Goal: Task Accomplishment & Management: Manage account settings

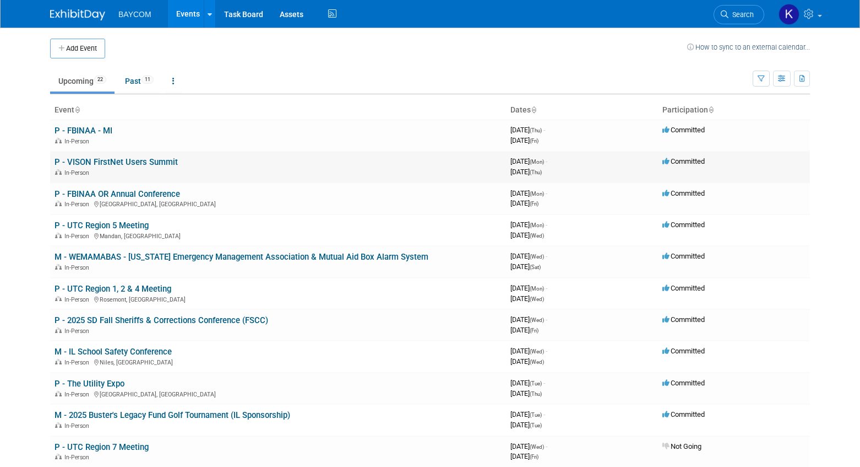
click at [127, 163] on link "P - VISON FirstNet Users Summit" at bounding box center [116, 162] width 123 height 10
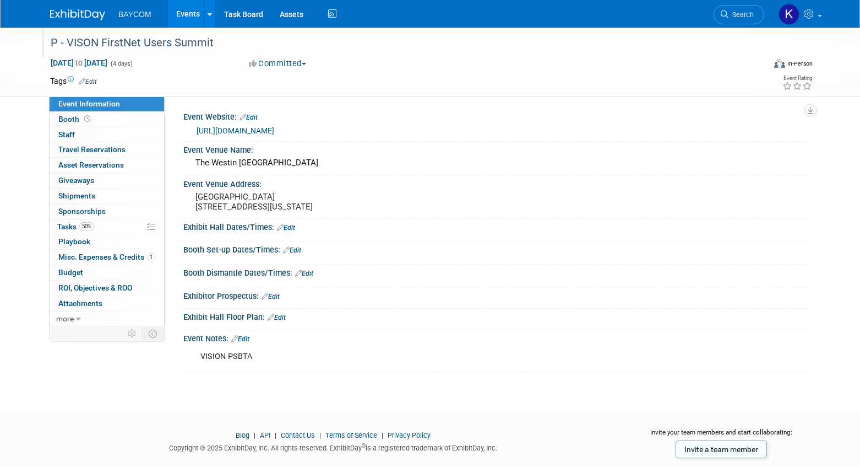
click at [190, 37] on div "P - VISON FirstNet Users Summit" at bounding box center [397, 43] width 701 height 20
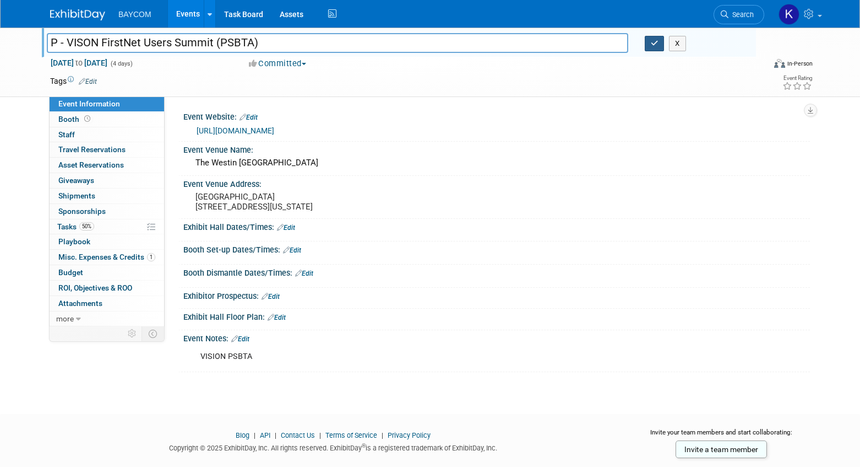
type input "P - VISON FirstNet Users Summit (PSBTA)"
click at [653, 45] on icon "button" at bounding box center [655, 43] width 8 height 7
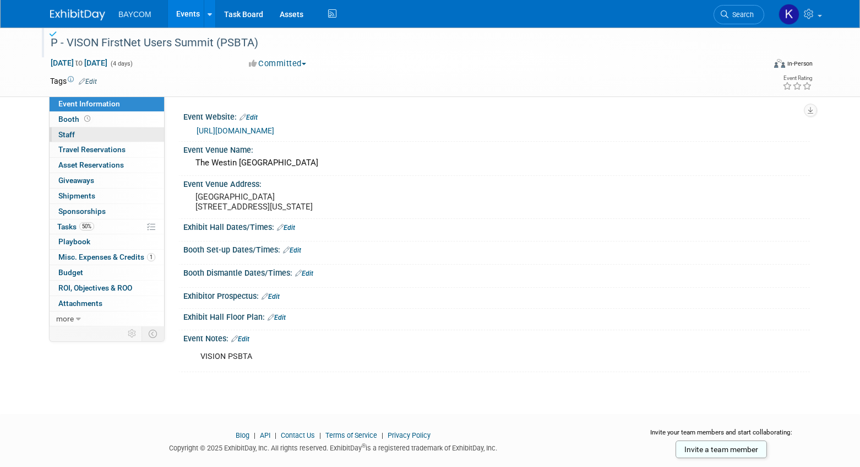
click at [78, 139] on link "0 Staff 0" at bounding box center [107, 134] width 115 height 15
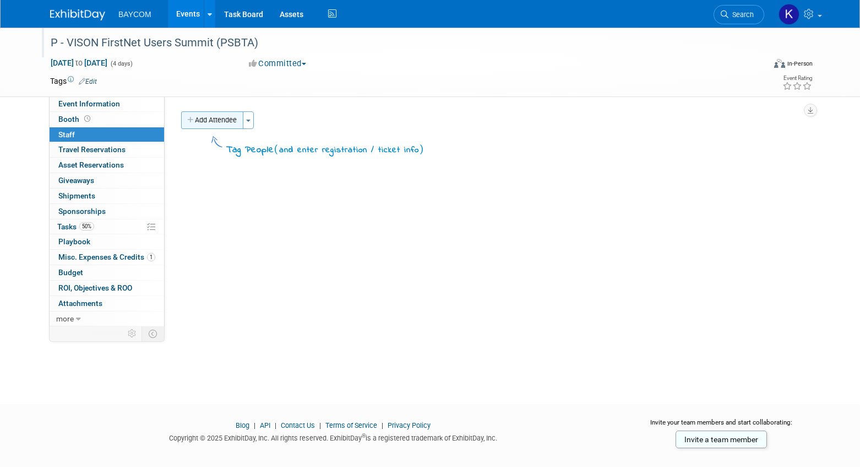
click at [209, 122] on button "Add Attendee" at bounding box center [212, 120] width 62 height 18
select select "3010db7d-870e-43c4-8fb8-0ef80b953965"
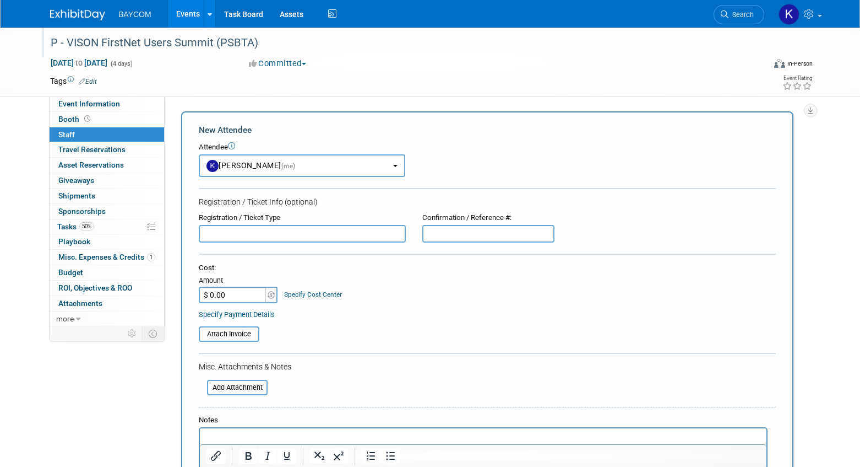
click at [264, 234] on input "text" at bounding box center [302, 234] width 207 height 18
type input "Kate Premo"
click at [360, 321] on div "Attach Invoice" at bounding box center [487, 330] width 577 height 23
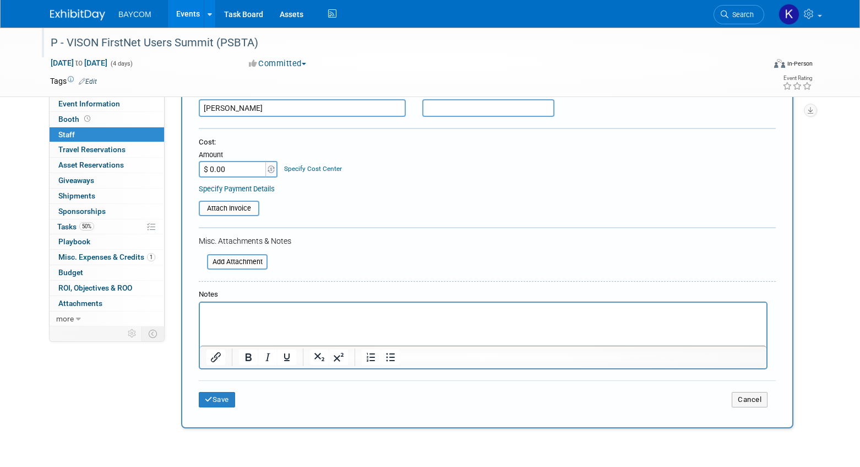
scroll to position [217, 0]
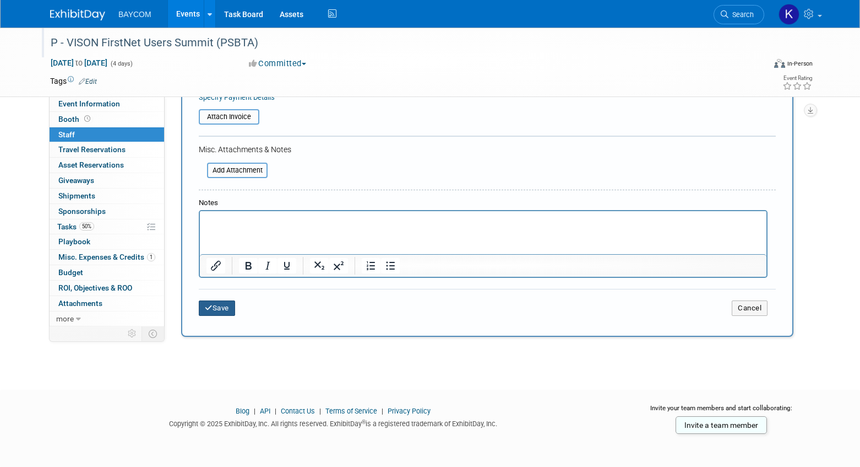
click at [209, 304] on icon "submit" at bounding box center [209, 307] width 8 height 7
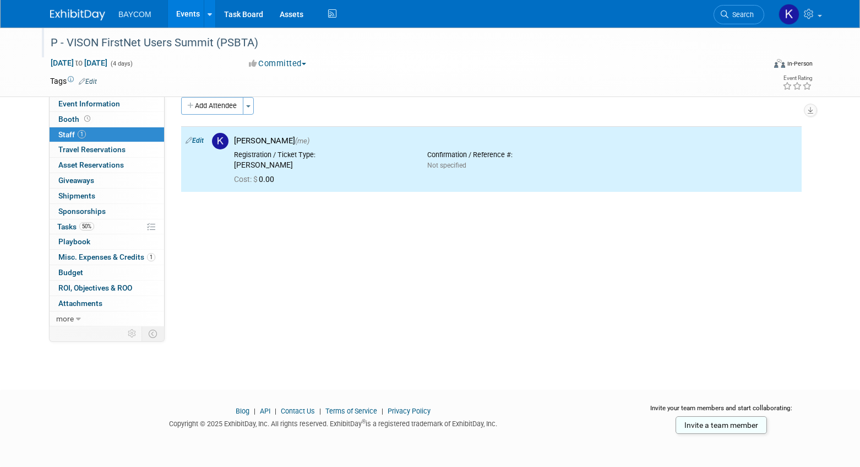
scroll to position [0, 0]
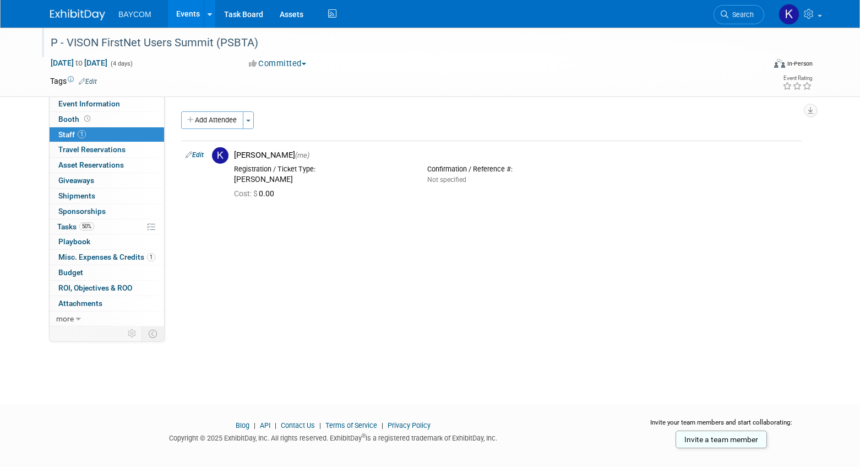
click at [177, 18] on link "Events" at bounding box center [188, 14] width 40 height 28
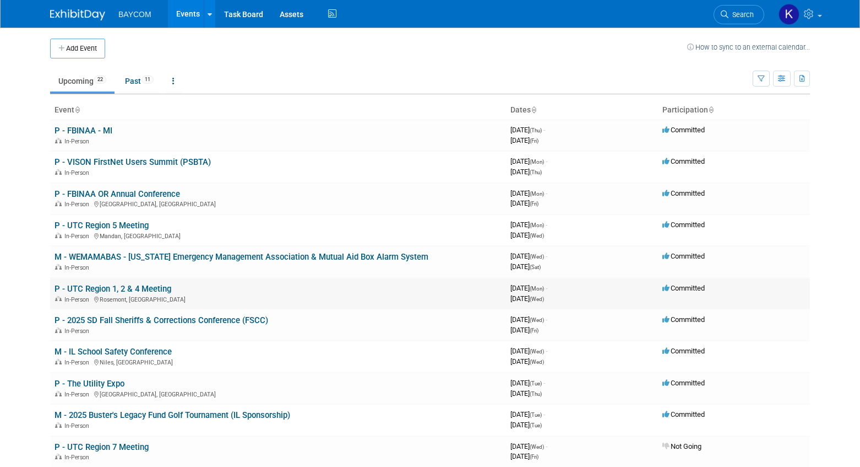
click at [160, 291] on link "P - UTC Region 1, 2 & 4 Meeting" at bounding box center [113, 289] width 117 height 10
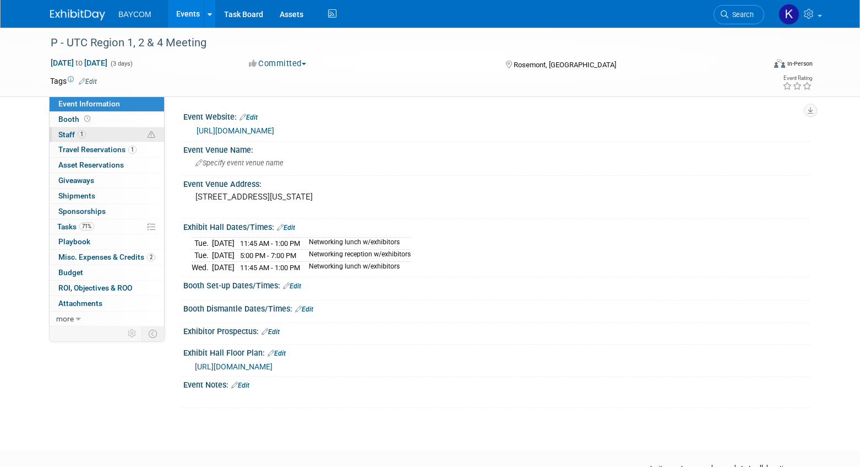
click at [97, 135] on link "1 Staff 1" at bounding box center [107, 134] width 115 height 15
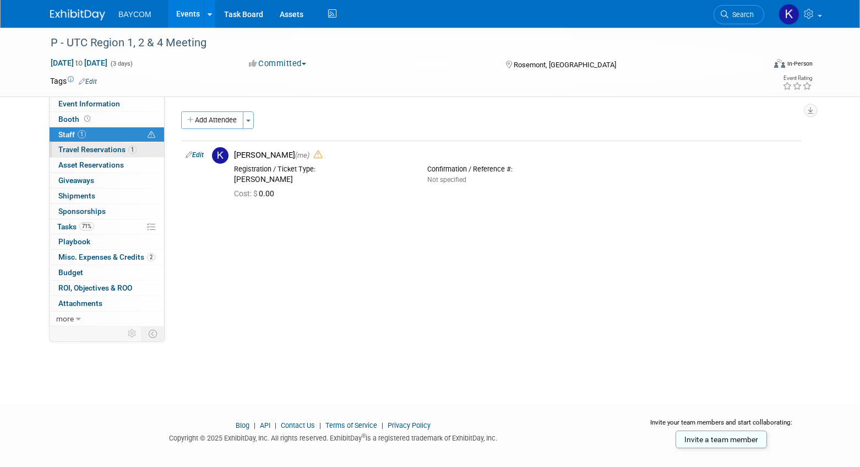
click at [95, 150] on span "Travel Reservations 1" at bounding box center [97, 149] width 78 height 9
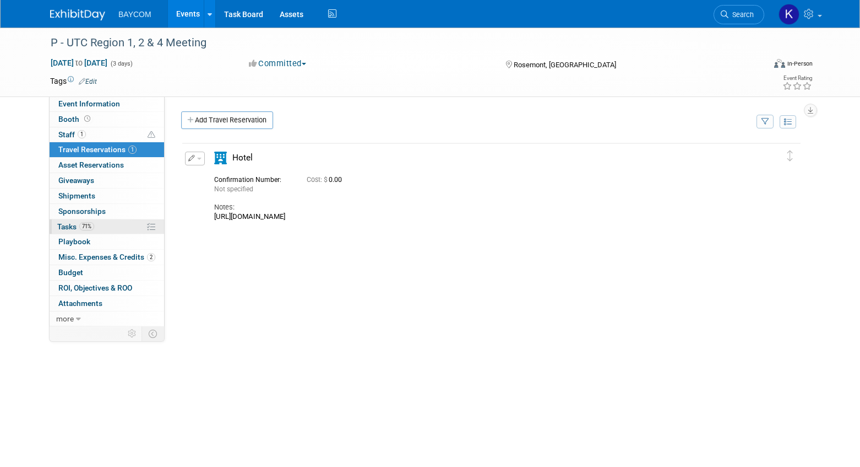
click at [99, 229] on link "71% Tasks 71%" at bounding box center [107, 226] width 115 height 15
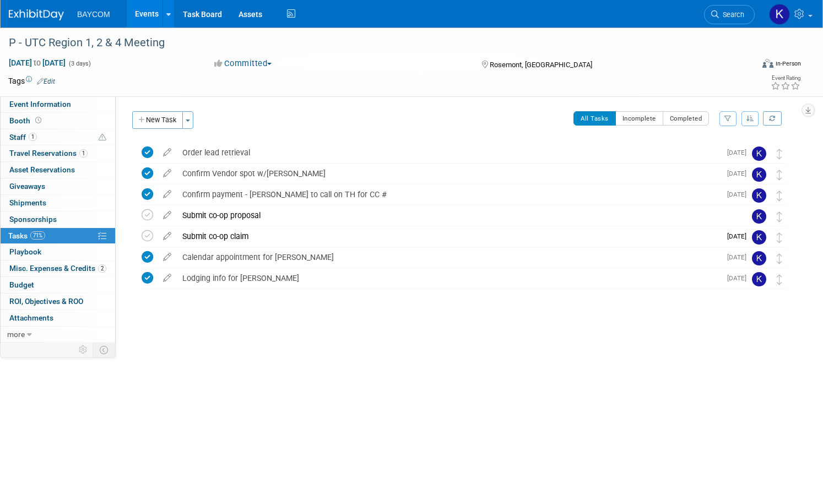
click at [153, 12] on link "Events" at bounding box center [147, 14] width 40 height 28
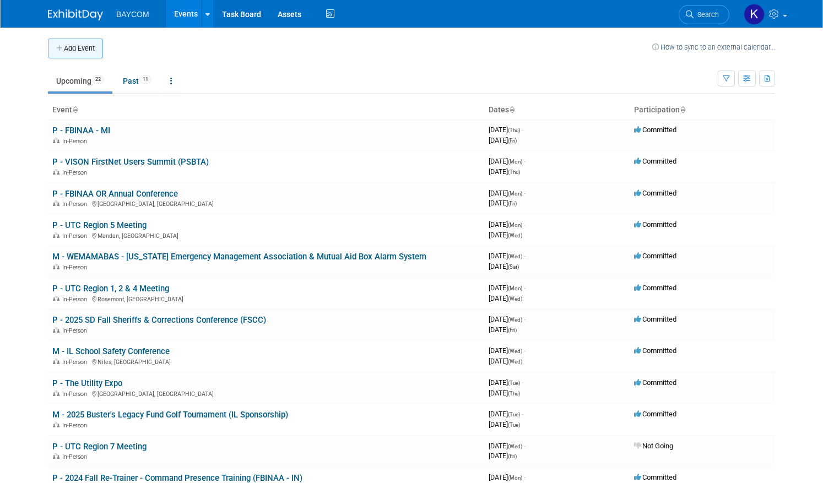
click at [62, 50] on icon "button" at bounding box center [60, 48] width 8 height 7
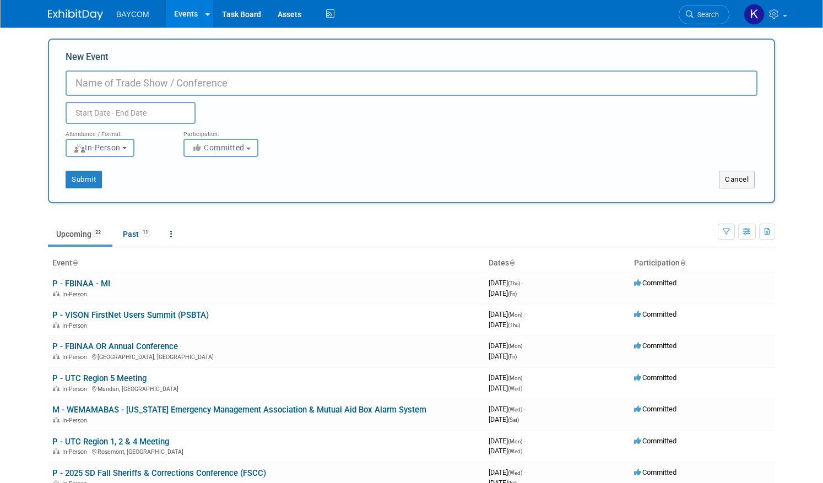
paste input "2026 WSSCA/WJOA Annual School Safety & Security Conference"
type input "2026 WSSCA/WJOA Annual School Safety & Security Conference"
click at [103, 113] on input "text" at bounding box center [131, 113] width 130 height 22
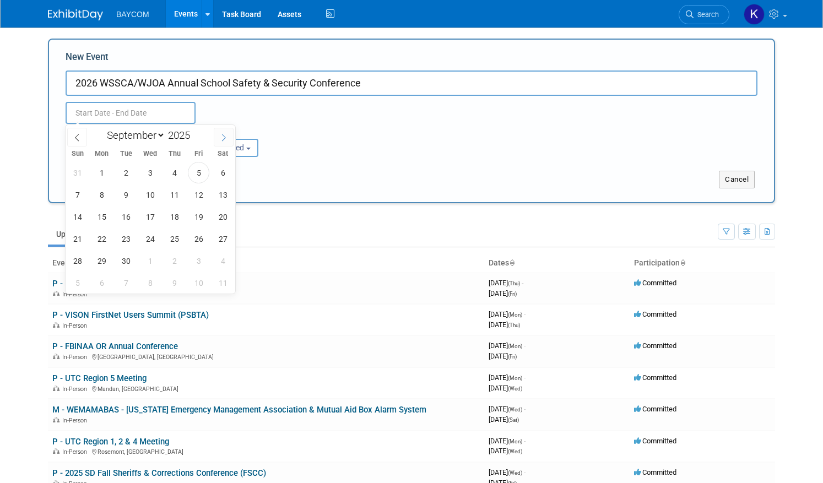
click at [219, 135] on span at bounding box center [224, 137] width 20 height 19
select select "11"
click at [219, 135] on span at bounding box center [224, 137] width 20 height 19
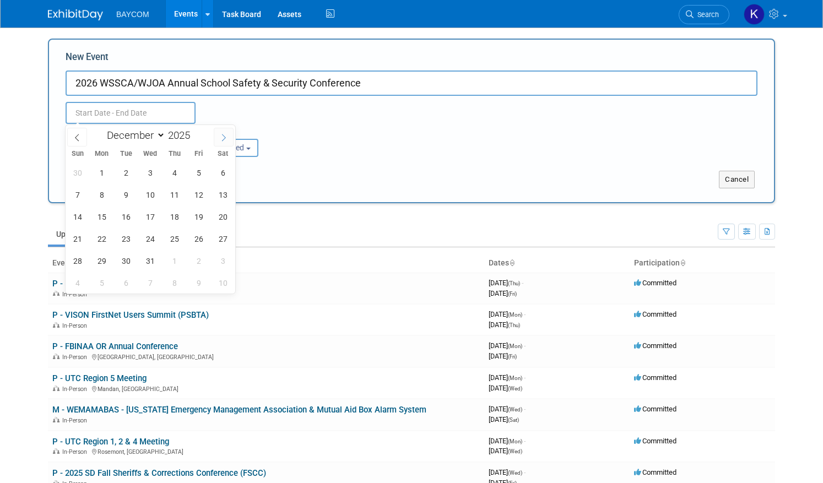
type input "2026"
click at [219, 135] on span at bounding box center [224, 137] width 20 height 19
select select "2"
click at [171, 173] on span "5" at bounding box center [174, 172] width 21 height 21
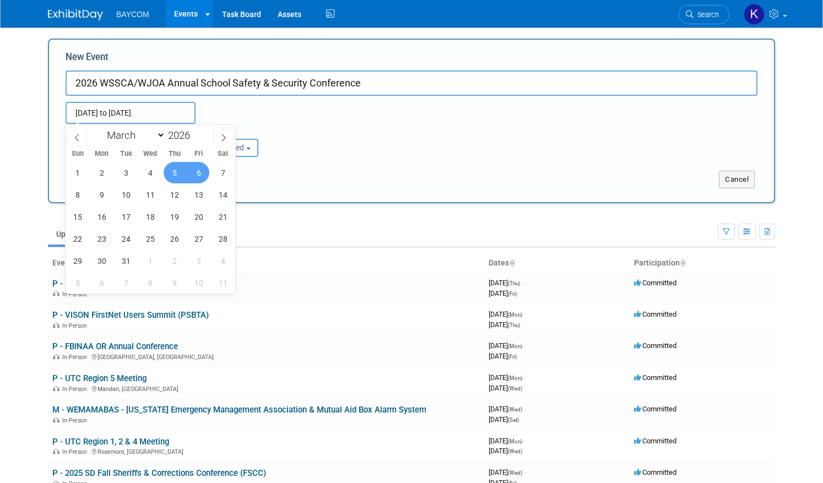
click at [193, 170] on span "6" at bounding box center [198, 172] width 21 height 21
type input "[DATE] to [DATE]"
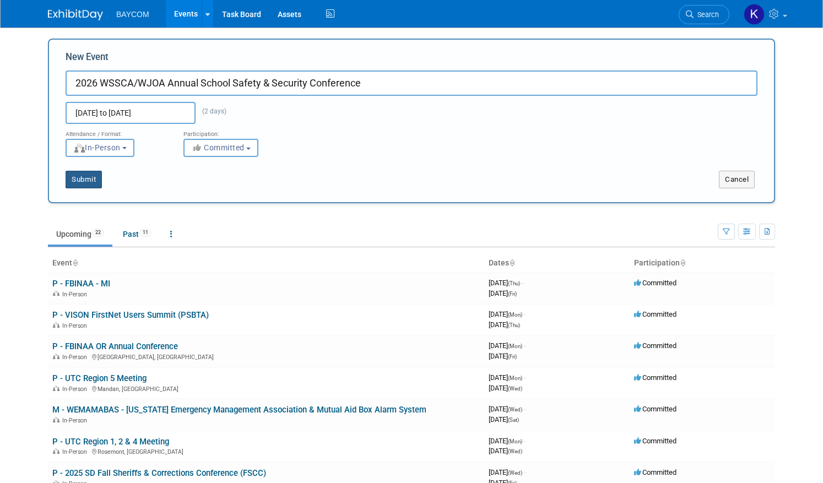
click at [89, 180] on button "Submit" at bounding box center [84, 180] width 36 height 18
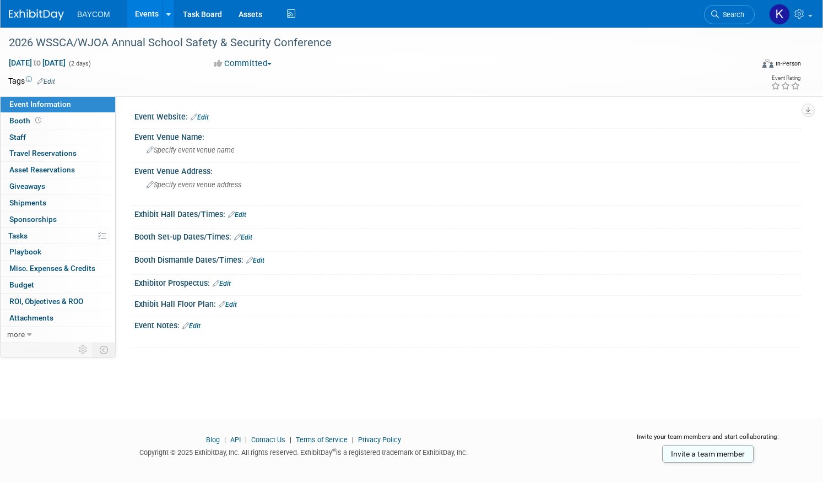
click at [205, 118] on link "Edit" at bounding box center [200, 117] width 18 height 8
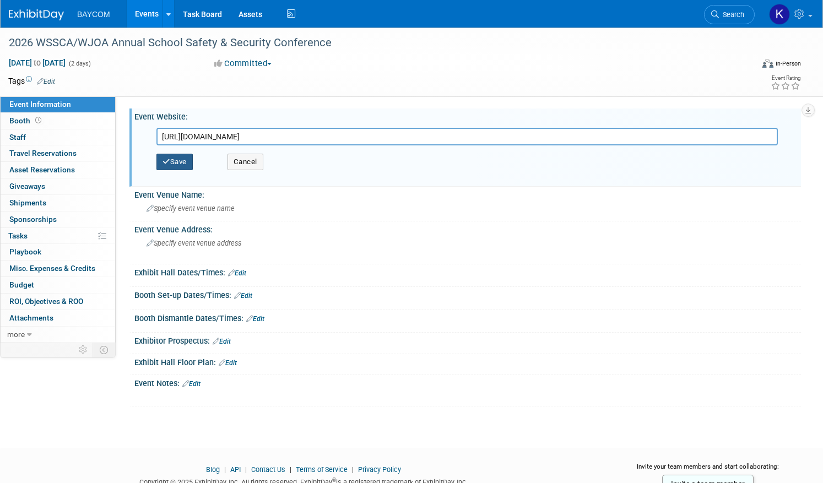
type input "[URL][DOMAIN_NAME]"
click at [182, 161] on button "Save" at bounding box center [174, 162] width 36 height 17
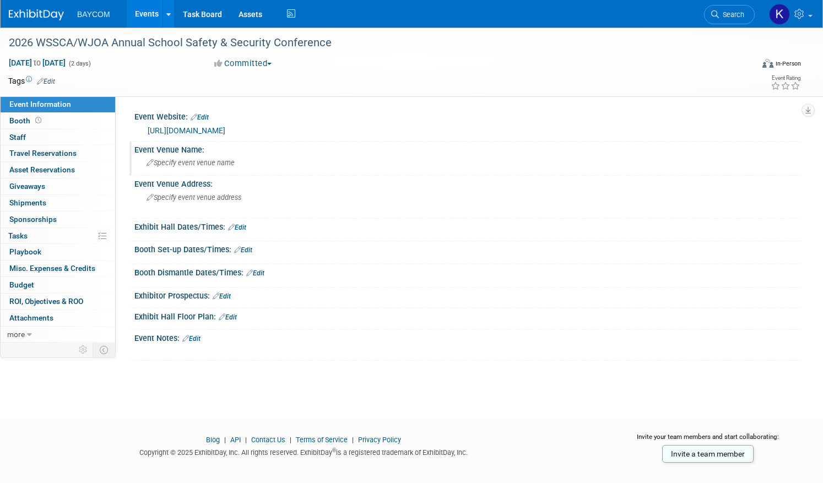
click at [203, 167] on div "Specify event venue name" at bounding box center [468, 162] width 650 height 17
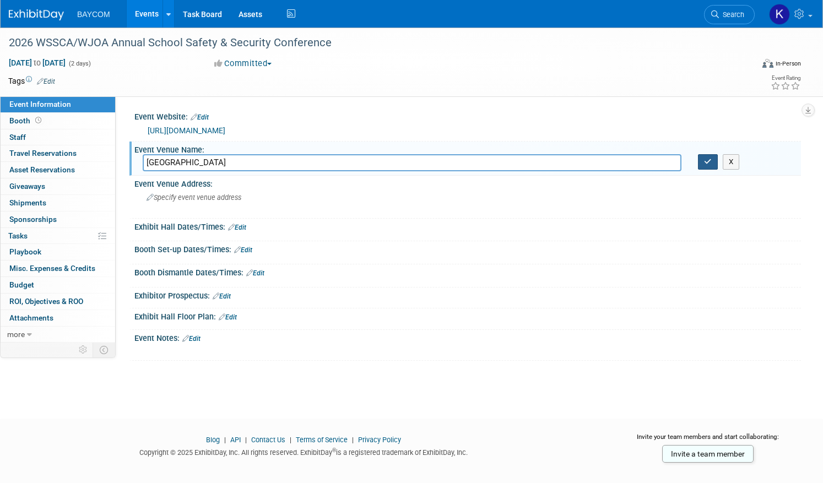
type input "[GEOGRAPHIC_DATA]"
click at [713, 161] on button "button" at bounding box center [708, 161] width 20 height 15
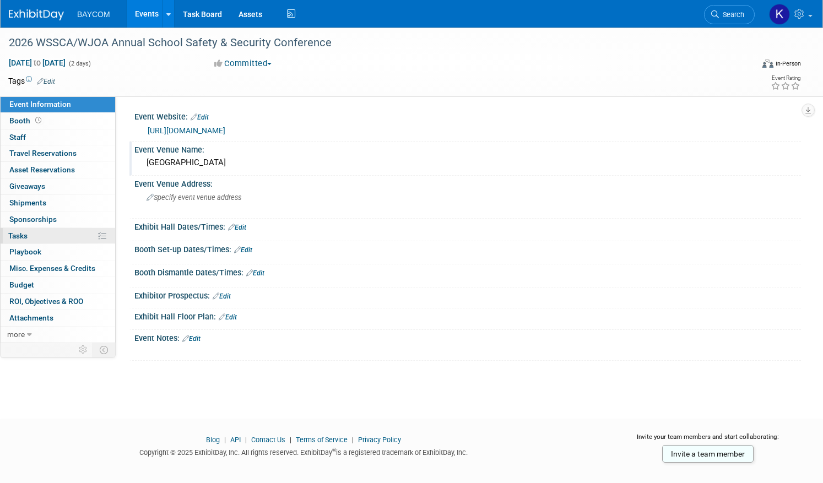
click at [46, 239] on link "0% Tasks 0%" at bounding box center [58, 236] width 115 height 16
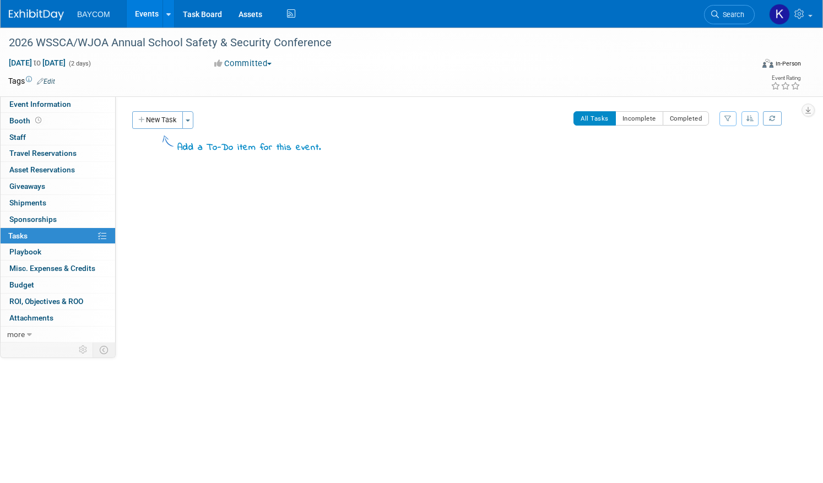
drag, startPoint x: 167, startPoint y: 123, endPoint x: 170, endPoint y: 138, distance: 15.1
click at [167, 123] on button "New Task" at bounding box center [157, 120] width 51 height 18
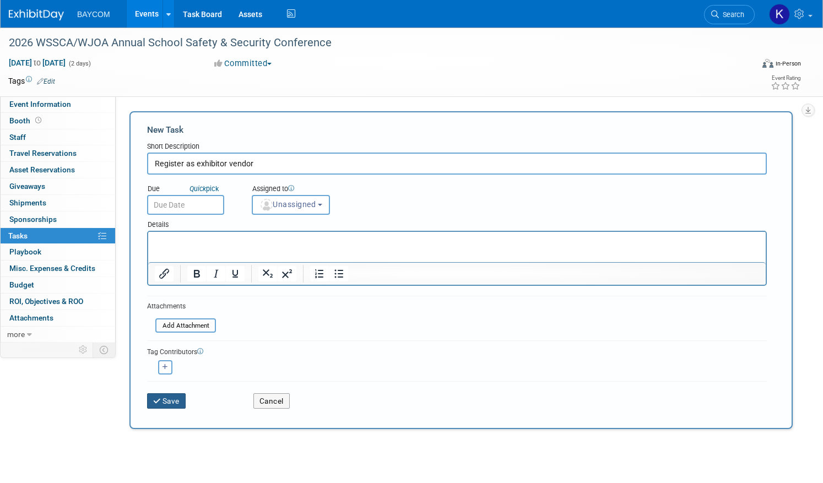
type input "Register as exhibitor vendor"
drag, startPoint x: 175, startPoint y: 404, endPoint x: 248, endPoint y: 349, distance: 91.7
click at [242, 354] on form "New Task Short Description Register as exhibitor vendor Due Quick pick Unassign…" at bounding box center [461, 270] width 628 height 292
click at [210, 203] on input "text" at bounding box center [185, 205] width 77 height 20
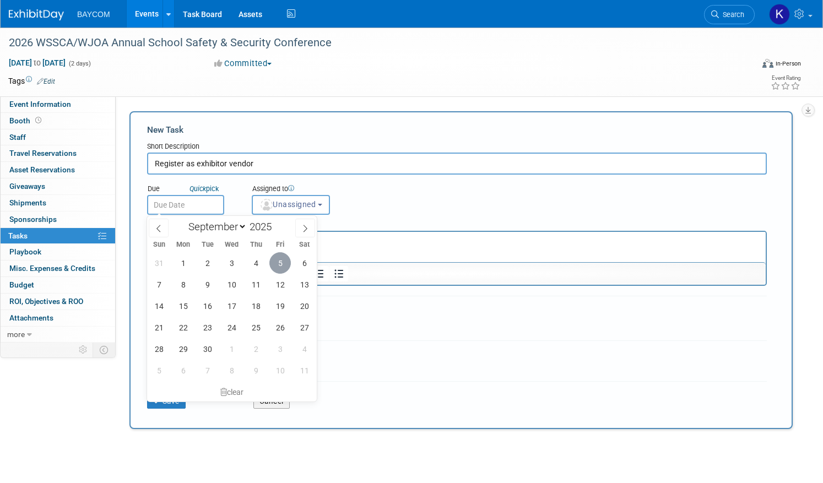
click at [274, 258] on span "5" at bounding box center [279, 262] width 21 height 21
type input "[DATE]"
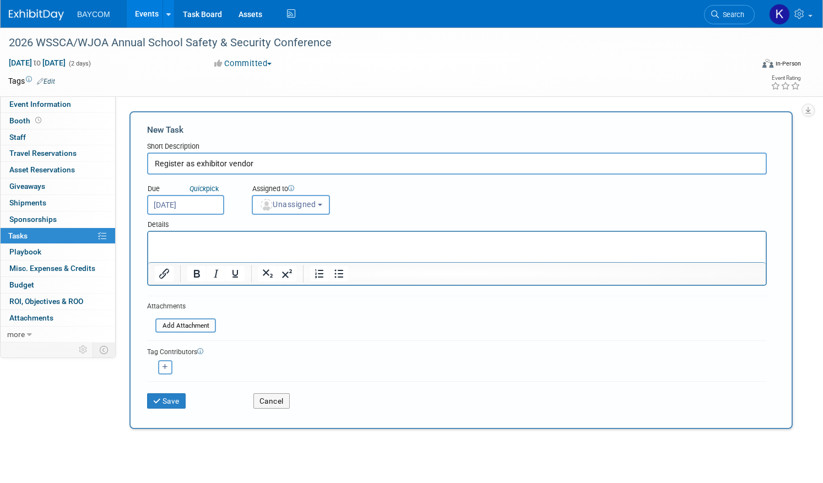
click at [282, 206] on span "Unassigned" at bounding box center [287, 204] width 56 height 9
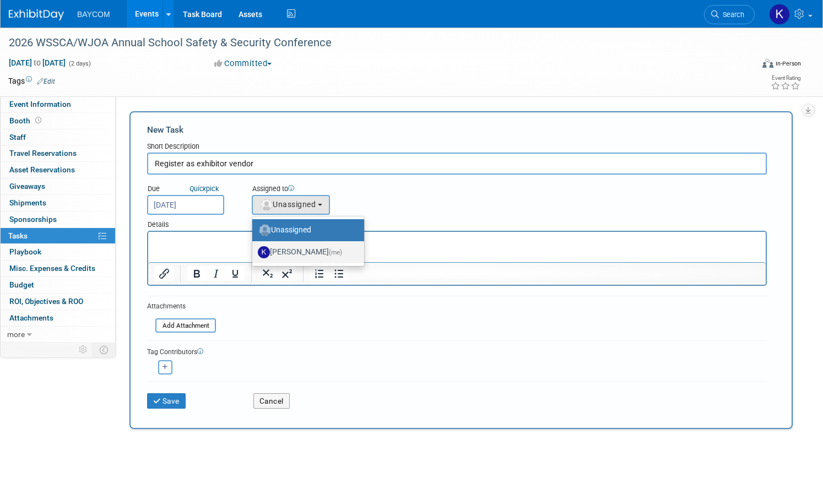
click at [288, 252] on label "Kayla Novak (me)" at bounding box center [305, 252] width 95 height 18
click at [254, 252] on input "[PERSON_NAME] (me)" at bounding box center [250, 250] width 7 height 7
select select "3010db7d-870e-43c4-8fb8-0ef80b953965"
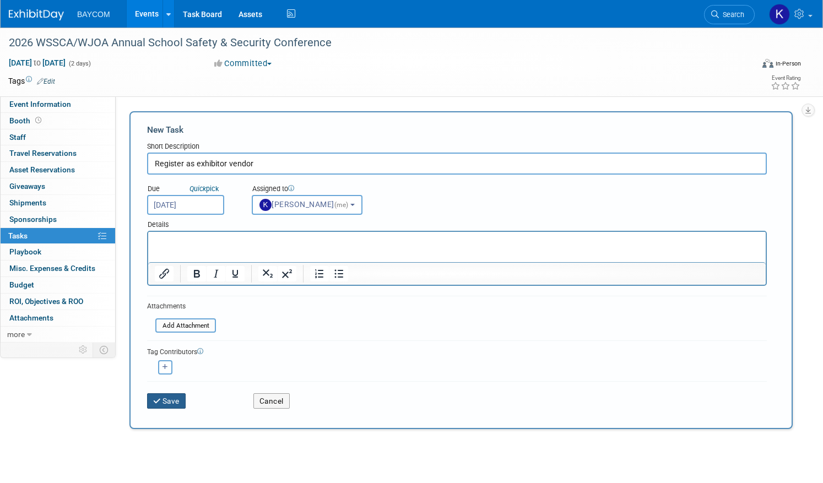
click at [173, 398] on button "Save" at bounding box center [166, 400] width 39 height 15
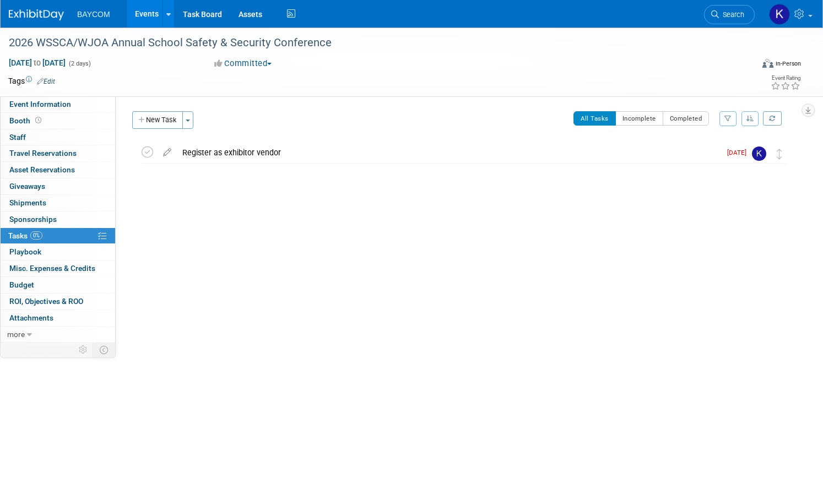
click at [310, 152] on div "Register as exhibitor vendor" at bounding box center [449, 152] width 544 height 19
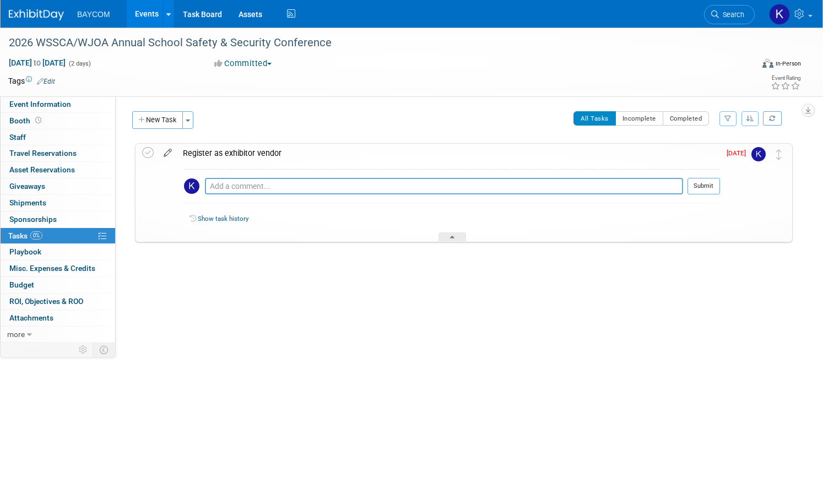
click at [164, 149] on icon at bounding box center [167, 151] width 19 height 14
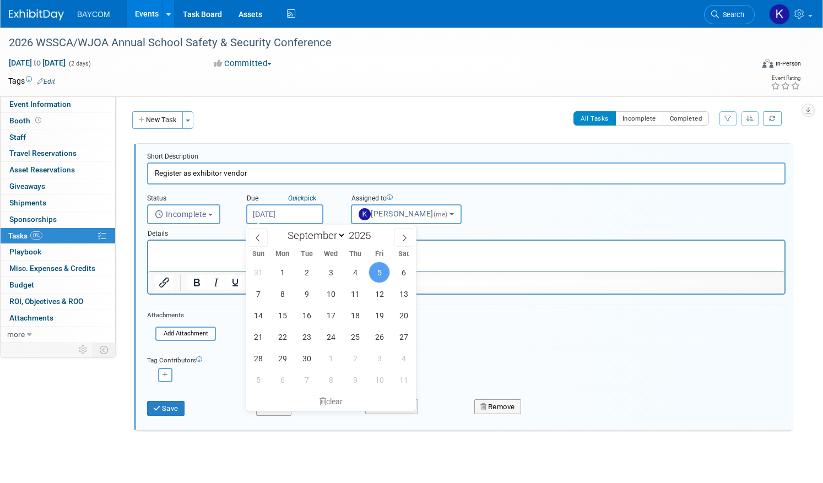
click at [300, 217] on input "Sep 5, 2025" at bounding box center [284, 214] width 77 height 20
click at [305, 295] on span "9" at bounding box center [306, 293] width 21 height 21
type input "Sep 9, 2025"
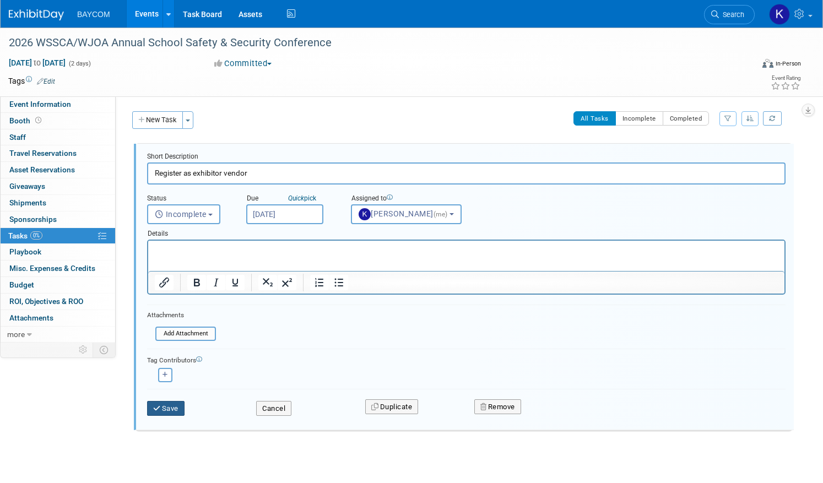
click at [175, 409] on button "Save" at bounding box center [165, 408] width 37 height 15
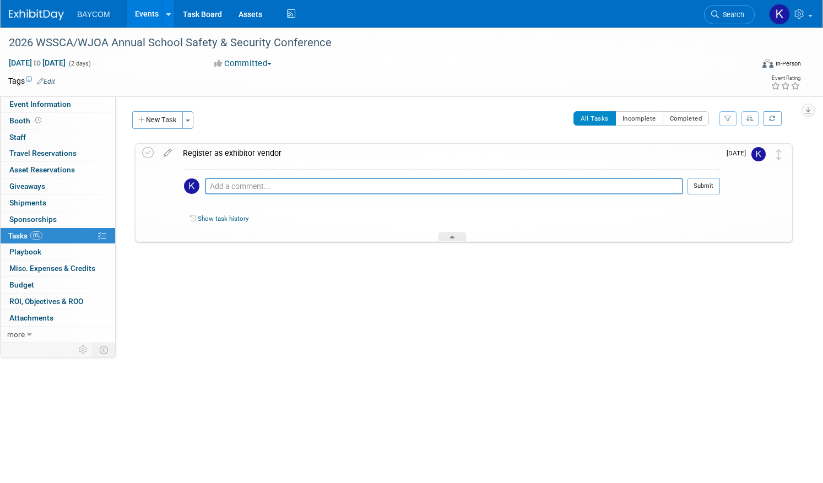
click at [307, 153] on div "Register as exhibitor vendor" at bounding box center [448, 153] width 543 height 19
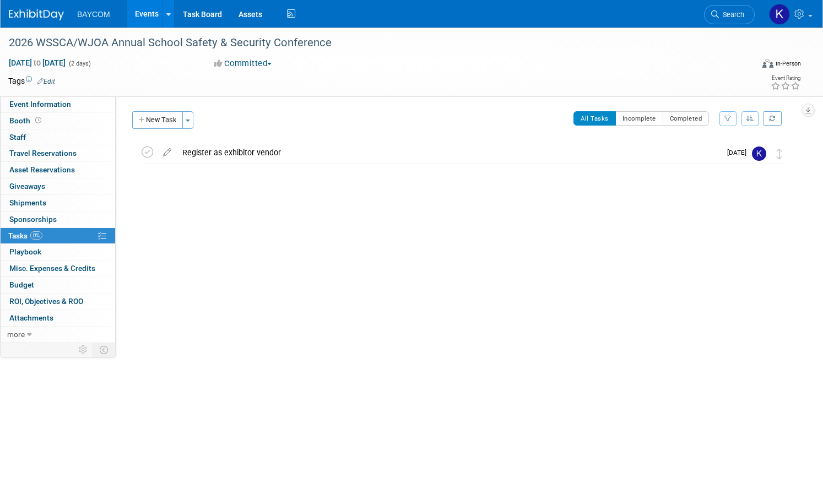
click at [170, 120] on button "New Task" at bounding box center [157, 120] width 51 height 18
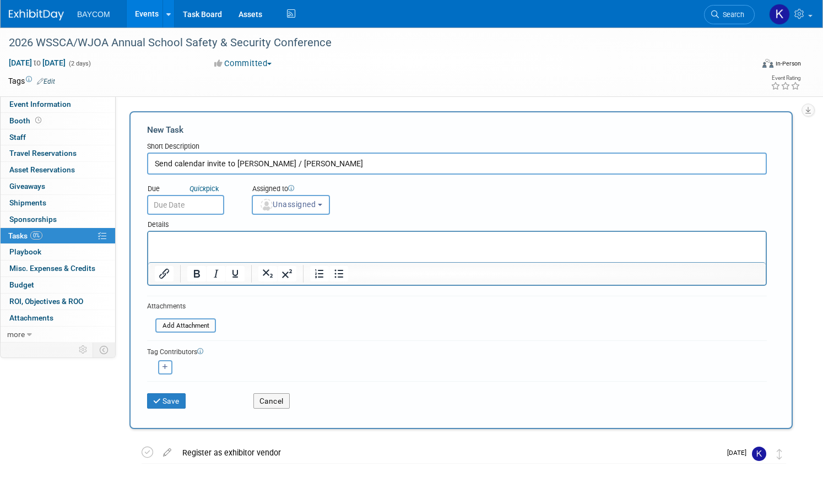
type input "Send calendar invite to Mike / Ron"
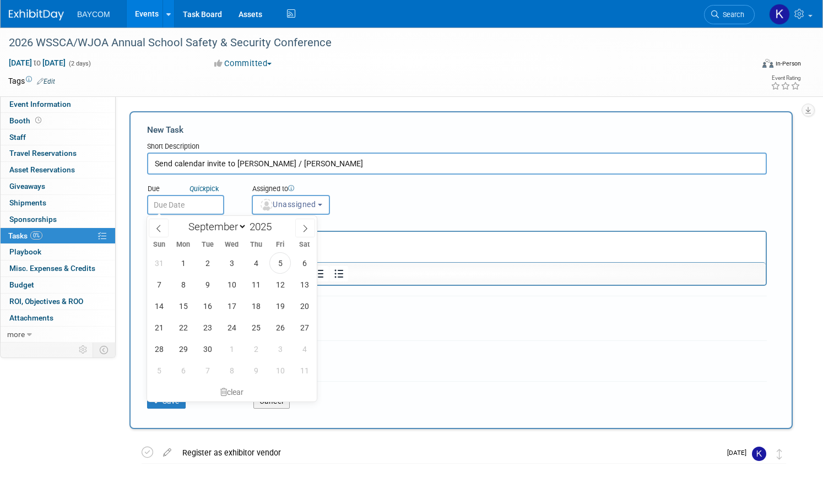
click at [194, 204] on input "text" at bounding box center [185, 205] width 77 height 20
click at [291, 285] on div "31 1 2 3 4 5 6 7 8 9 10 11 12 13 14 15 16 17 18 19 20 21 22 23 24 25 26 27 28 2…" at bounding box center [232, 316] width 170 height 129
click at [285, 285] on span "12" at bounding box center [279, 284] width 21 height 21
type input "Sep 12, 2025"
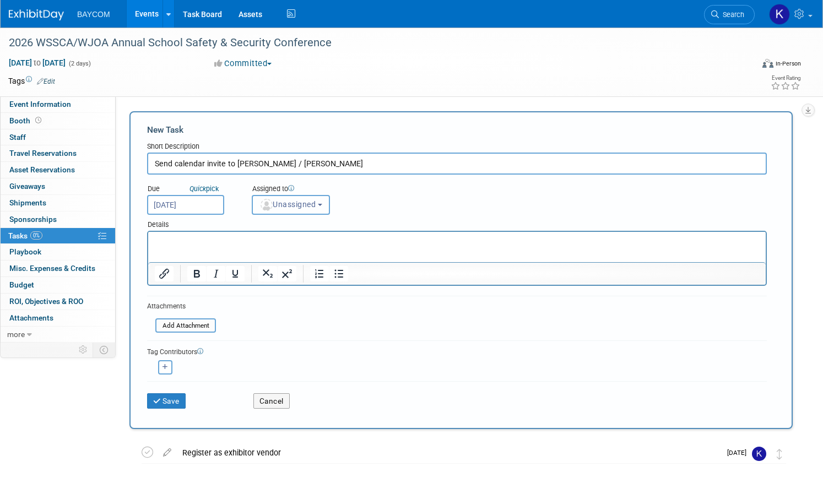
click at [289, 209] on button "Unassigned" at bounding box center [291, 205] width 78 height 20
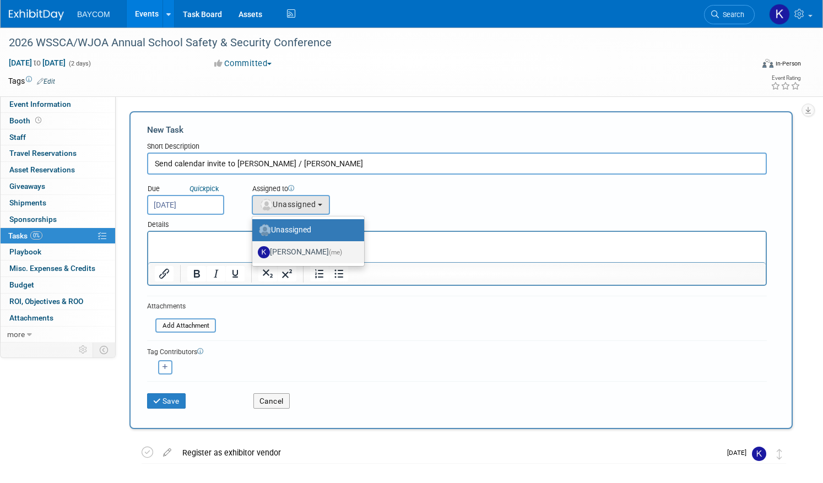
drag, startPoint x: 290, startPoint y: 253, endPoint x: 140, endPoint y: 28, distance: 271.3
click at [290, 253] on label "Kayla Novak (me)" at bounding box center [305, 252] width 95 height 18
click at [254, 253] on input "Kayla Novak (me)" at bounding box center [250, 250] width 7 height 7
select select "3010db7d-870e-43c4-8fb8-0ef80b953965"
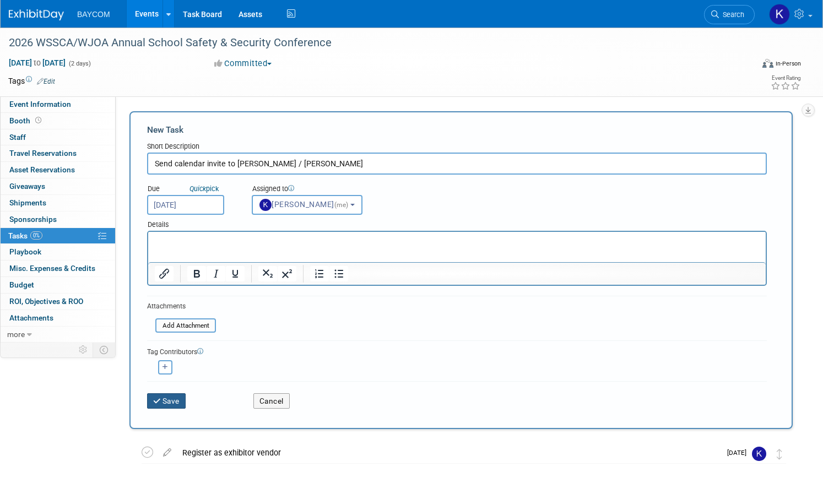
click at [173, 403] on button "Save" at bounding box center [166, 400] width 39 height 15
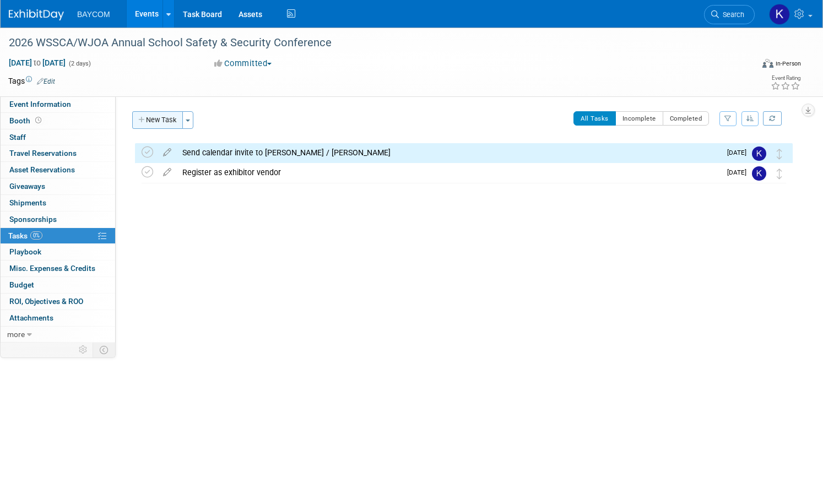
click at [164, 125] on button "New Task" at bounding box center [157, 120] width 51 height 18
select select "8"
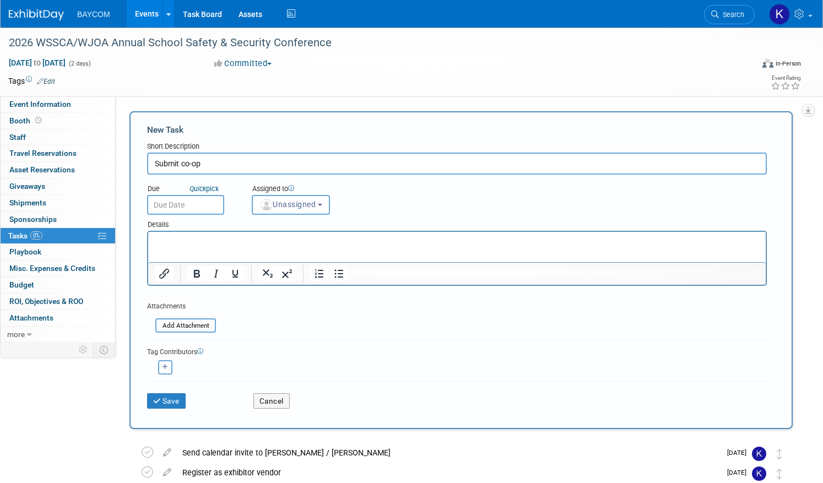
type input "Submit co-op"
click at [203, 210] on input "text" at bounding box center [185, 205] width 77 height 20
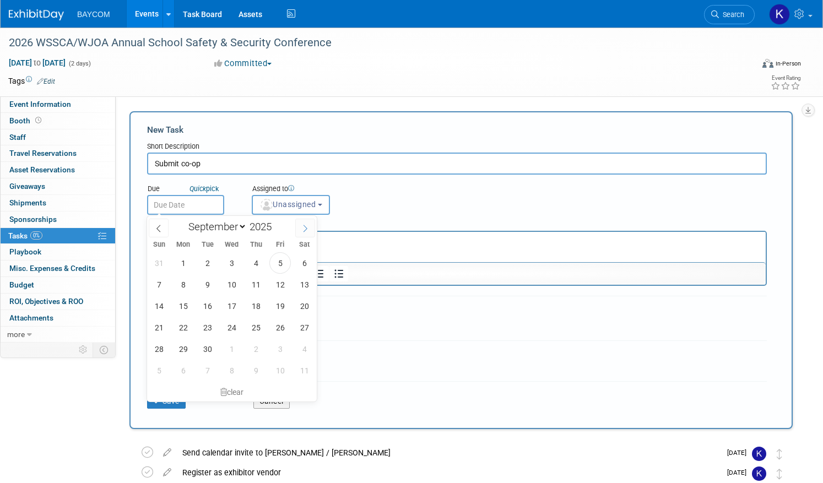
click at [306, 227] on icon at bounding box center [305, 228] width 4 height 7
select select "11"
click at [306, 227] on icon at bounding box center [305, 228] width 4 height 7
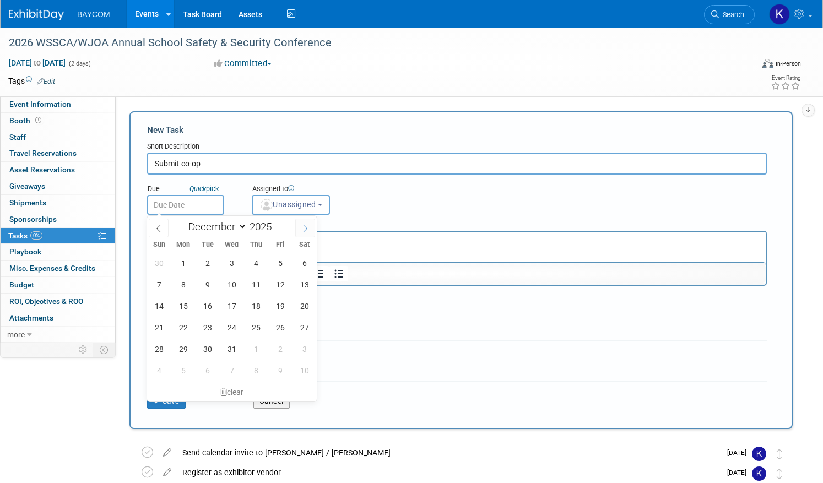
type input "2026"
click at [306, 227] on icon at bounding box center [305, 228] width 4 height 7
select select "2"
click at [185, 283] on span "9" at bounding box center [182, 284] width 21 height 21
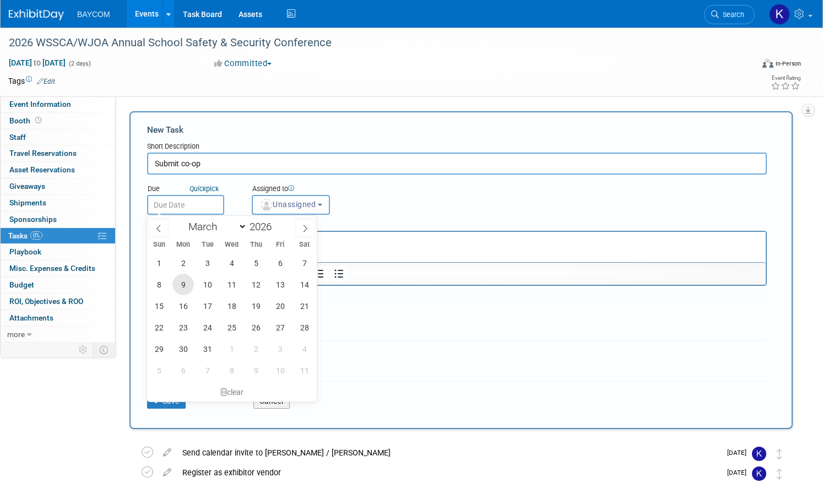
type input "Mar 9, 2026"
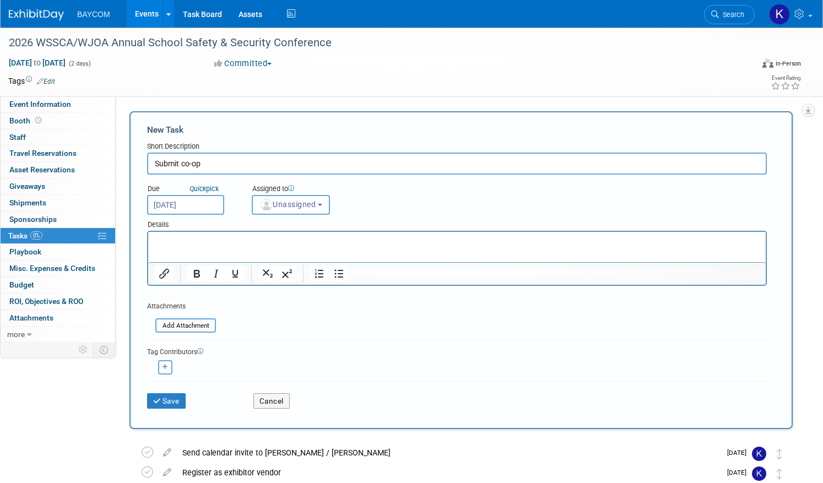
click at [305, 204] on span "Unassigned" at bounding box center [287, 204] width 56 height 9
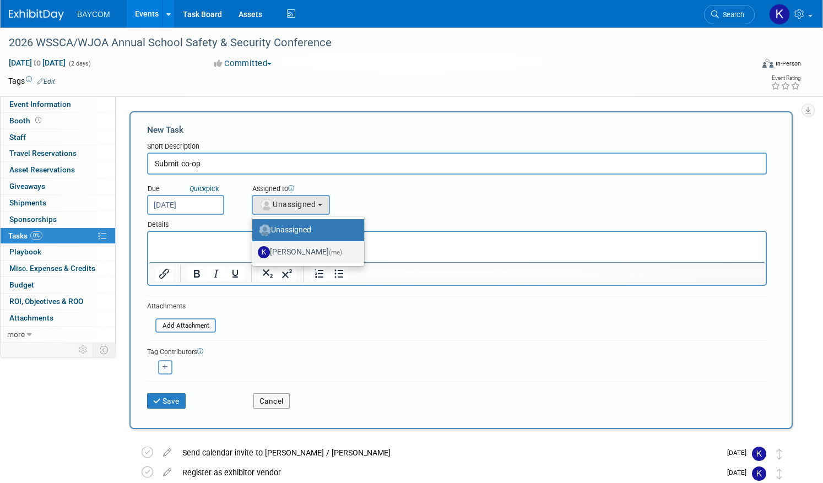
click at [292, 253] on label "Kayla Novak (me)" at bounding box center [305, 252] width 95 height 18
click at [254, 253] on input "Kayla Novak (me)" at bounding box center [250, 250] width 7 height 7
select select "3010db7d-870e-43c4-8fb8-0ef80b953965"
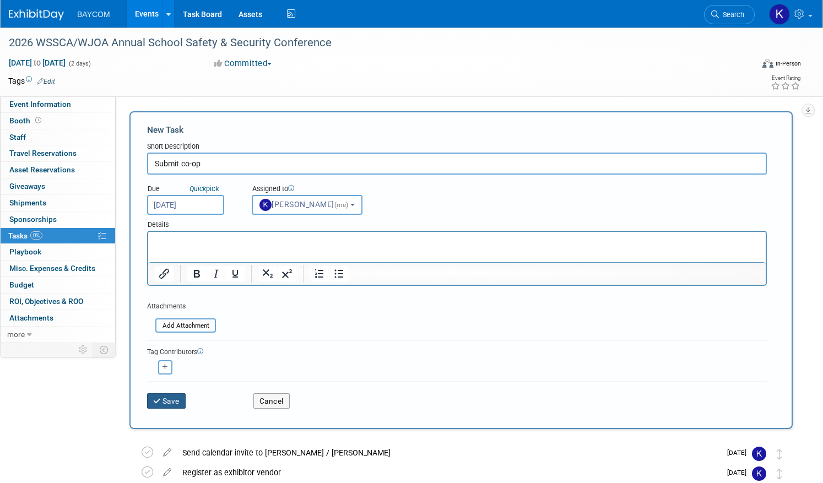
scroll to position [3, 0]
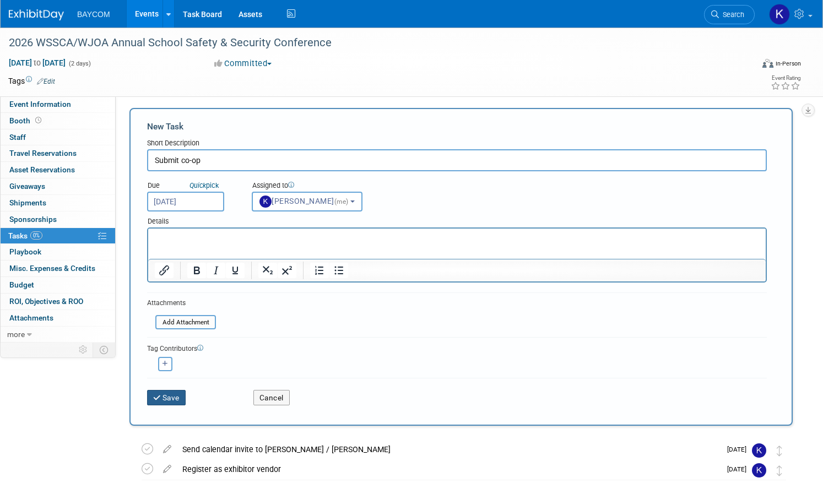
click at [169, 404] on button "Save" at bounding box center [166, 397] width 39 height 15
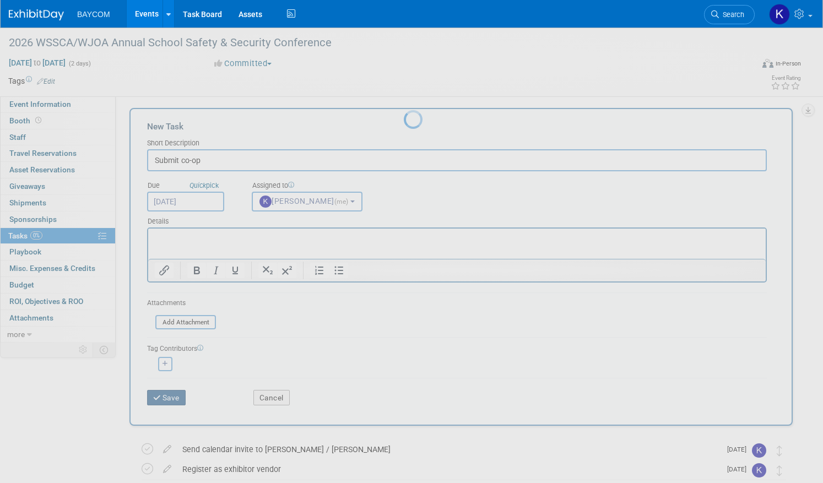
scroll to position [0, 0]
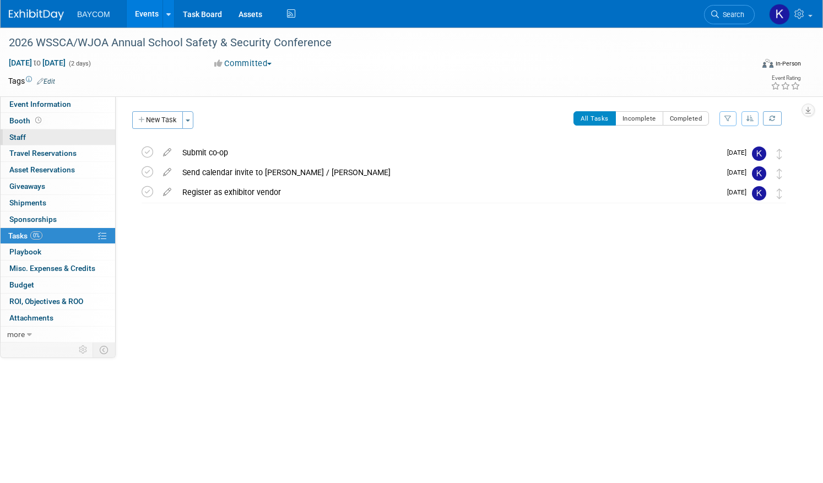
click at [26, 138] on link "0 Staff 0" at bounding box center [58, 137] width 115 height 16
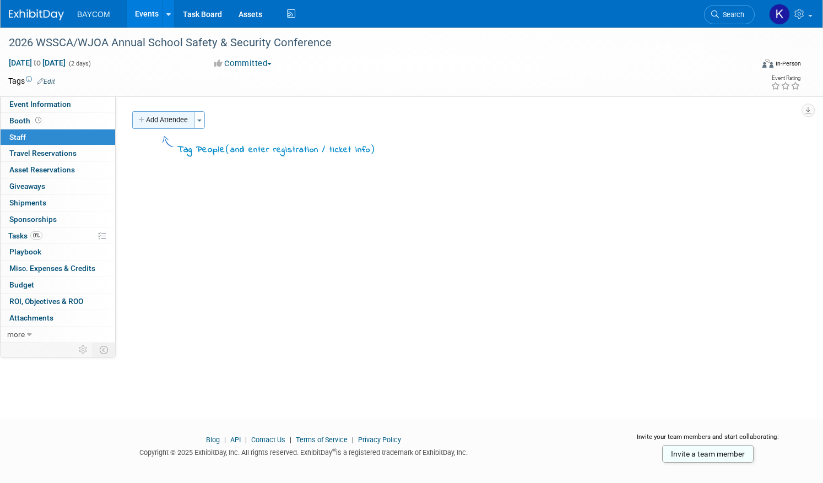
click at [173, 121] on button "Add Attendee" at bounding box center [163, 120] width 62 height 18
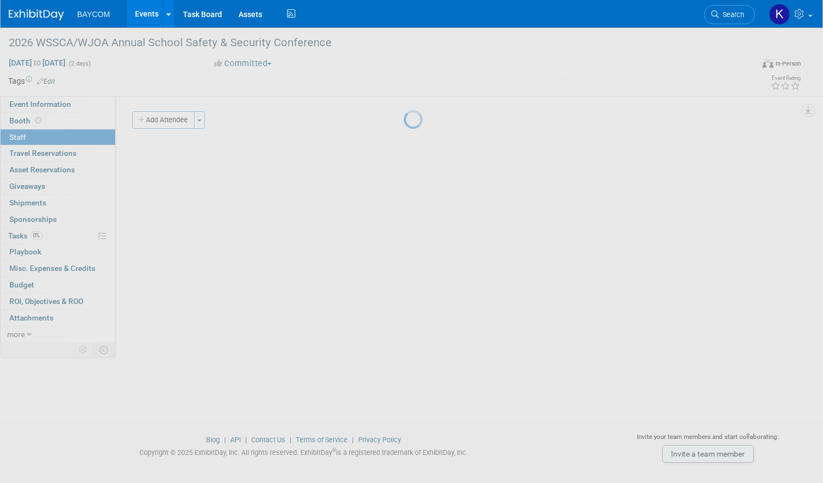
select select "3010db7d-870e-43c4-8fb8-0ef80b953965"
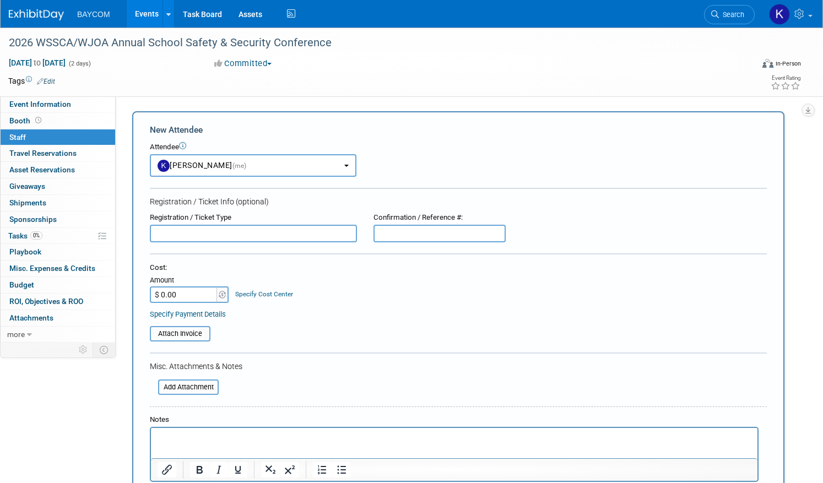
click at [195, 229] on input "text" at bounding box center [253, 234] width 207 height 18
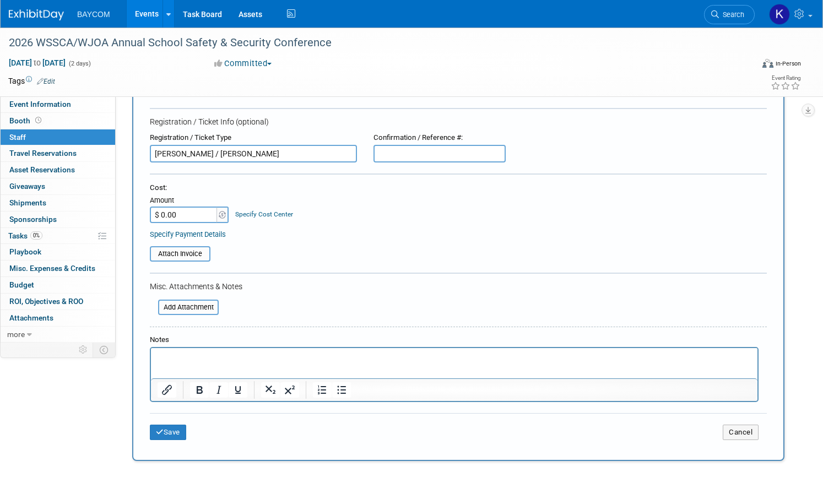
scroll to position [188, 0]
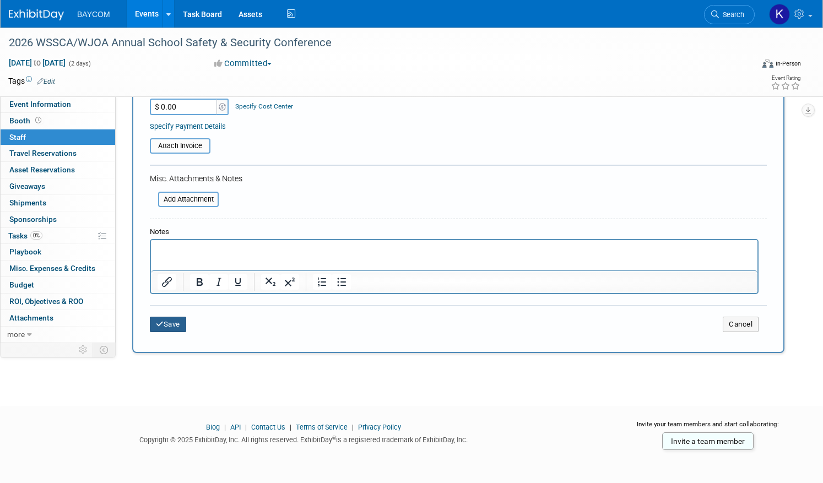
type input "Mike Bohan / Ron Thao"
click at [180, 329] on button "Save" at bounding box center [168, 324] width 36 height 15
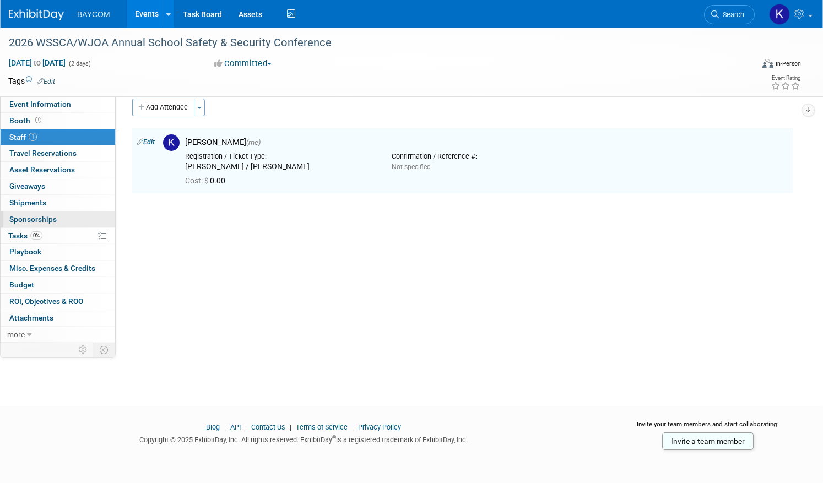
scroll to position [0, 0]
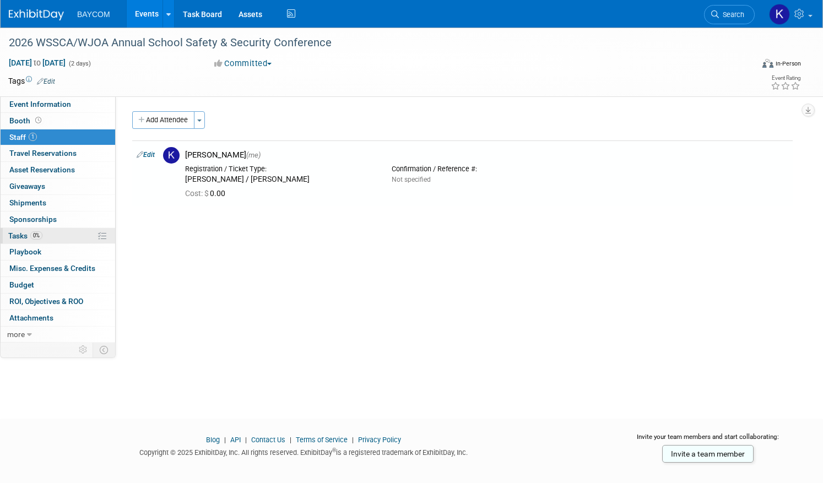
click at [58, 234] on link "0% Tasks 0%" at bounding box center [58, 236] width 115 height 16
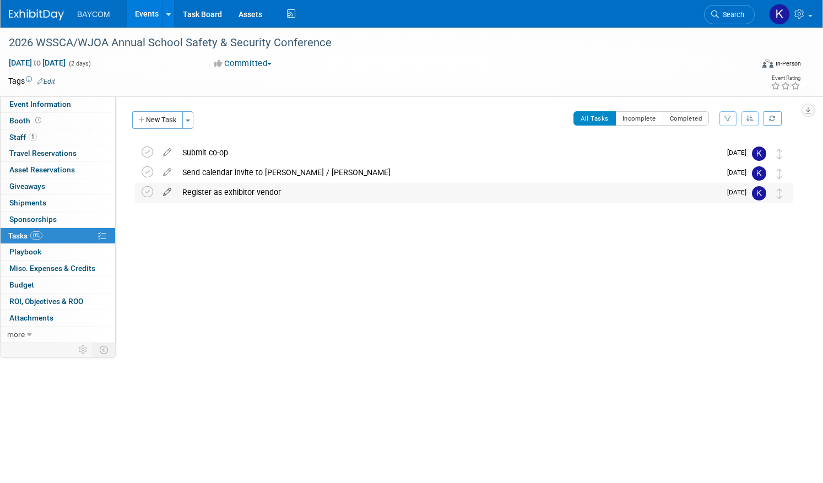
click at [166, 189] on icon at bounding box center [167, 190] width 19 height 14
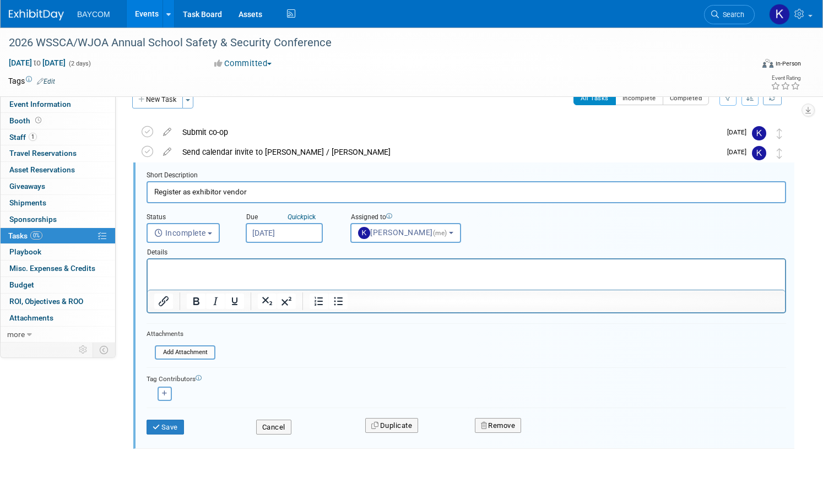
scroll to position [21, 0]
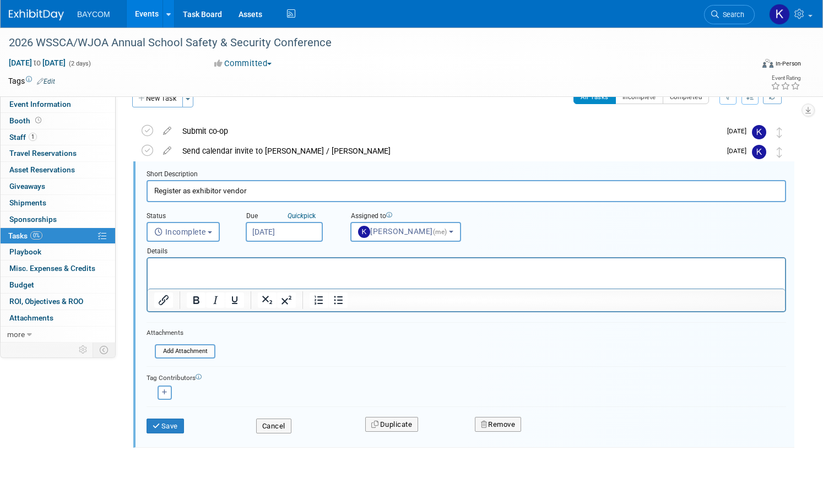
click at [213, 270] on p "Rich Text Area. Press ALT-0 for help." at bounding box center [466, 268] width 625 height 10
drag, startPoint x: 306, startPoint y: 268, endPoint x: 382, endPoint y: 270, distance: 76.6
click at [306, 268] on p "Issues with online reg form / email to Tom to finalize" at bounding box center [466, 268] width 625 height 10
click at [173, 421] on button "Save" at bounding box center [165, 426] width 37 height 15
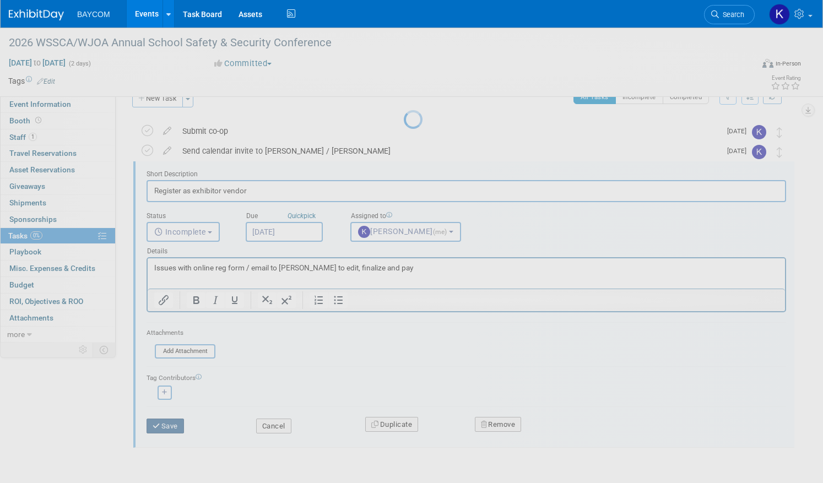
scroll to position [0, 0]
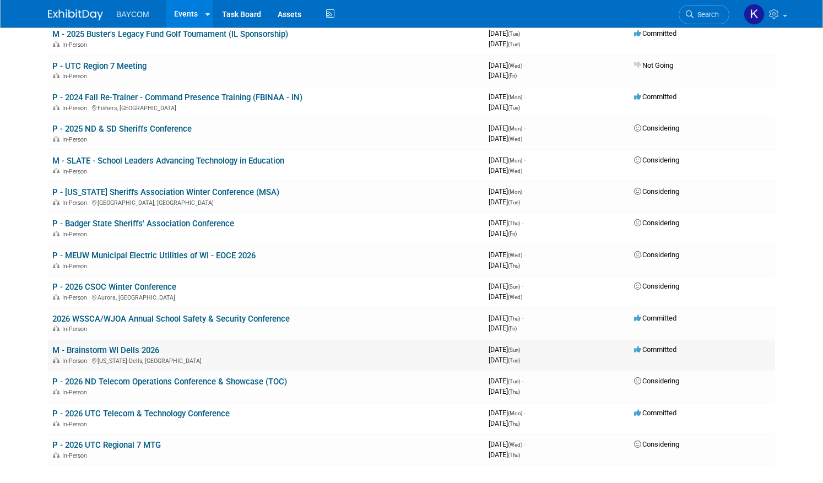
scroll to position [379, 0]
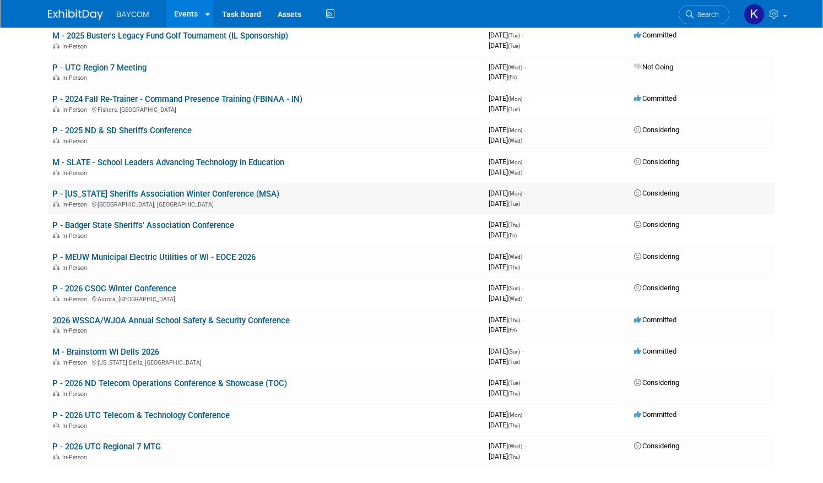
click at [196, 195] on link "P - [US_STATE] Sheriffs Association Winter Conference (MSA)" at bounding box center [165, 194] width 227 height 10
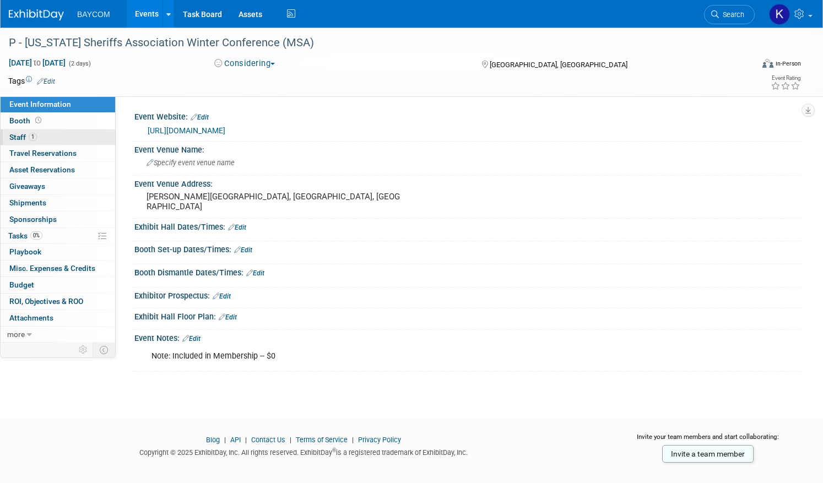
click at [44, 135] on link "1 Staff 1" at bounding box center [58, 137] width 115 height 16
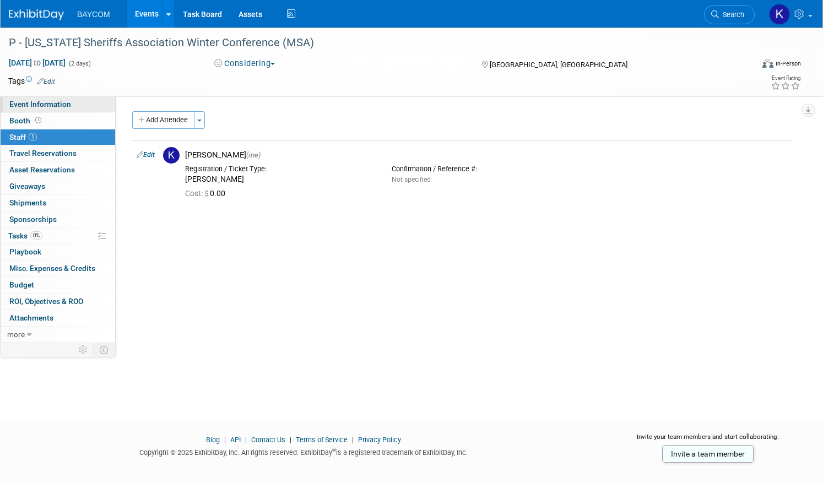
click at [48, 104] on span "Event Information" at bounding box center [40, 104] width 62 height 9
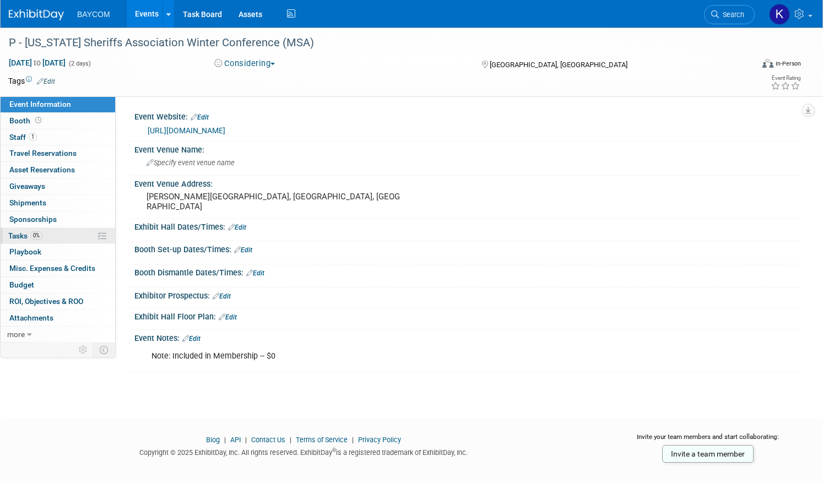
click at [28, 234] on span "Tasks 0%" at bounding box center [25, 235] width 34 height 9
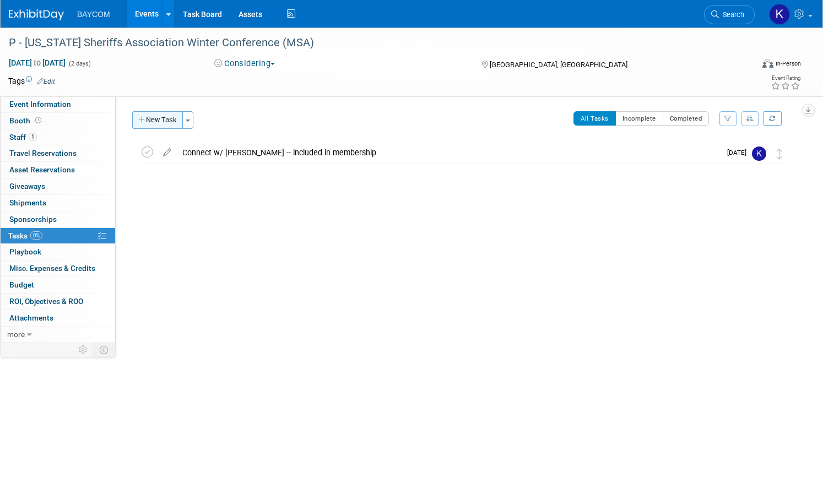
click at [165, 120] on button "New Task" at bounding box center [157, 120] width 51 height 18
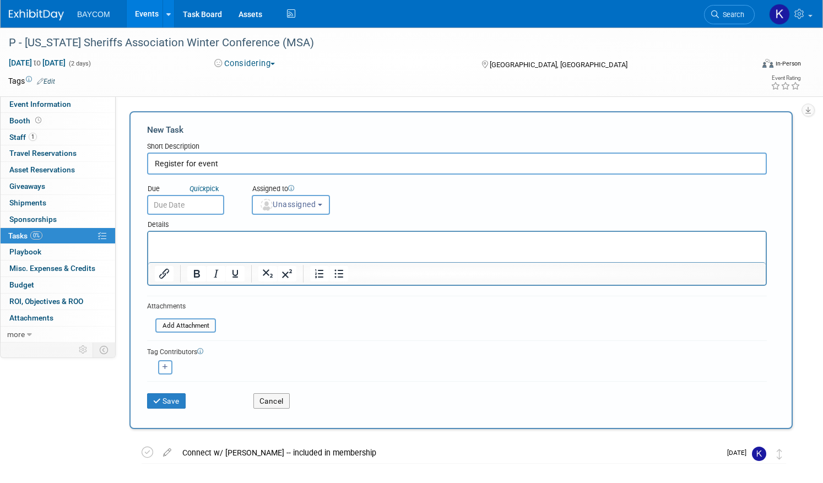
type input "Register for event"
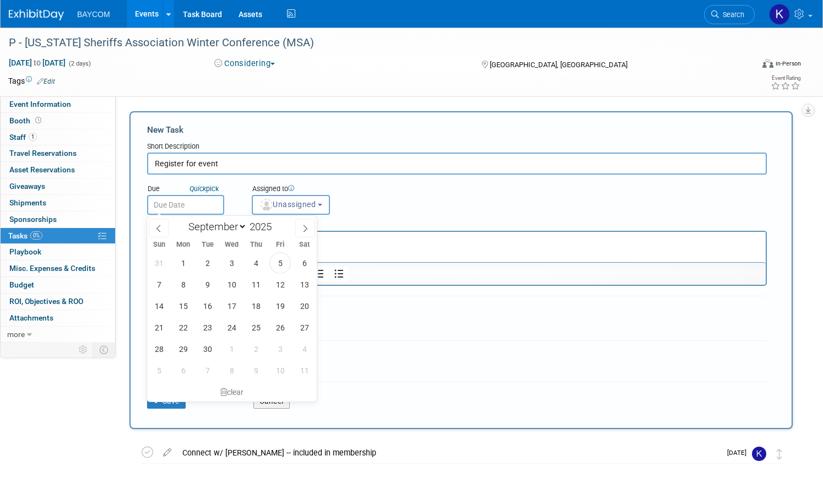
click at [176, 212] on input "text" at bounding box center [185, 205] width 77 height 20
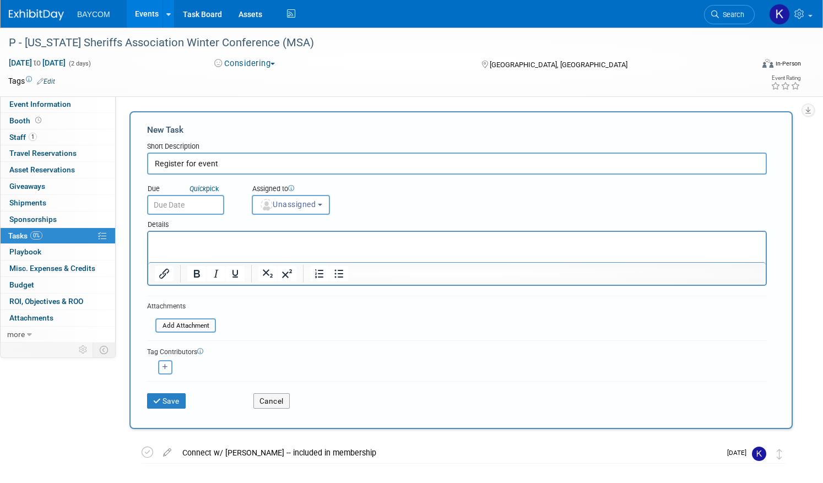
click at [62, 237] on link "0% Tasks 0%" at bounding box center [58, 236] width 115 height 16
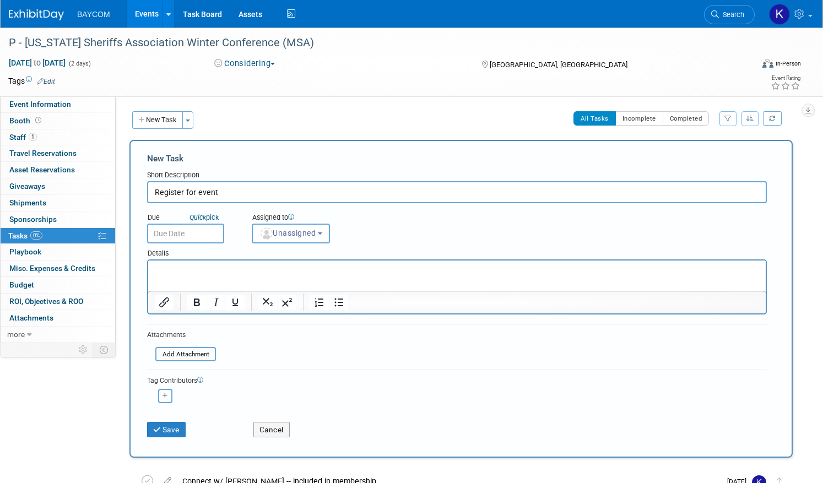
click at [197, 230] on input "text" at bounding box center [185, 234] width 77 height 20
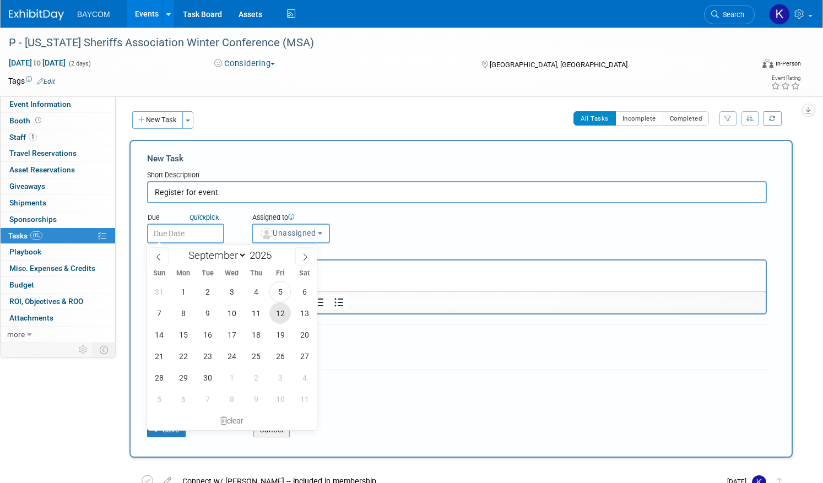
click at [278, 316] on span "12" at bounding box center [279, 312] width 21 height 21
type input "Sep 12, 2025"
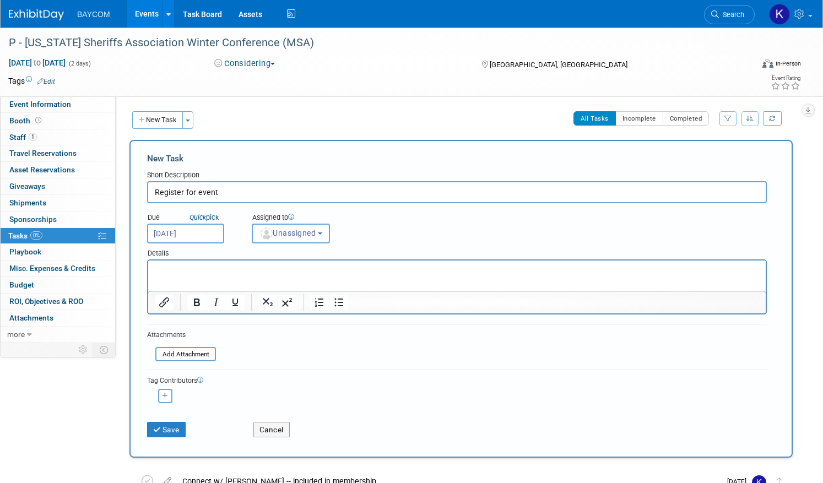
click at [288, 237] on span "Unassigned" at bounding box center [287, 233] width 56 height 9
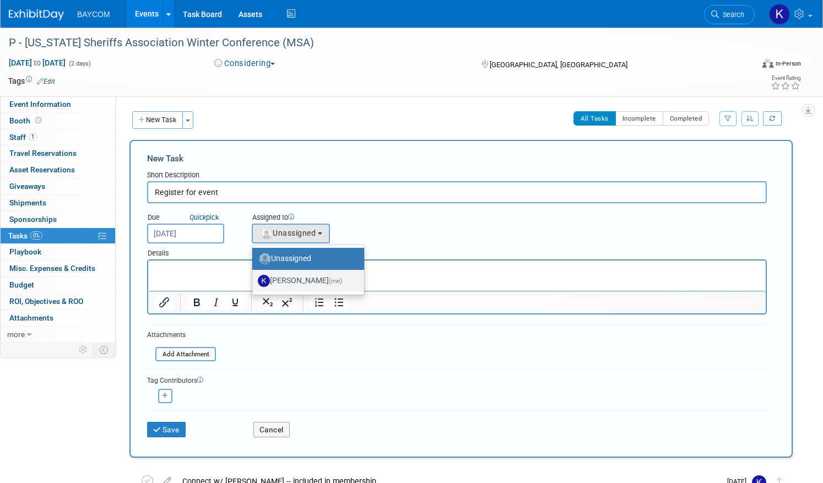
click at [290, 276] on label "Kayla Novak (me)" at bounding box center [305, 281] width 95 height 18
click at [254, 276] on input "Kayla Novak (me)" at bounding box center [250, 279] width 7 height 7
select select "3010db7d-870e-43c4-8fb8-0ef80b953965"
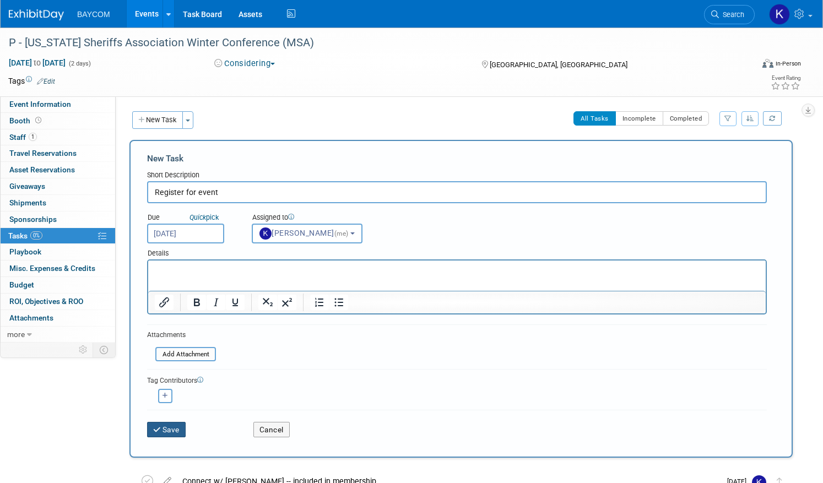
click at [169, 426] on button "Save" at bounding box center [166, 429] width 39 height 15
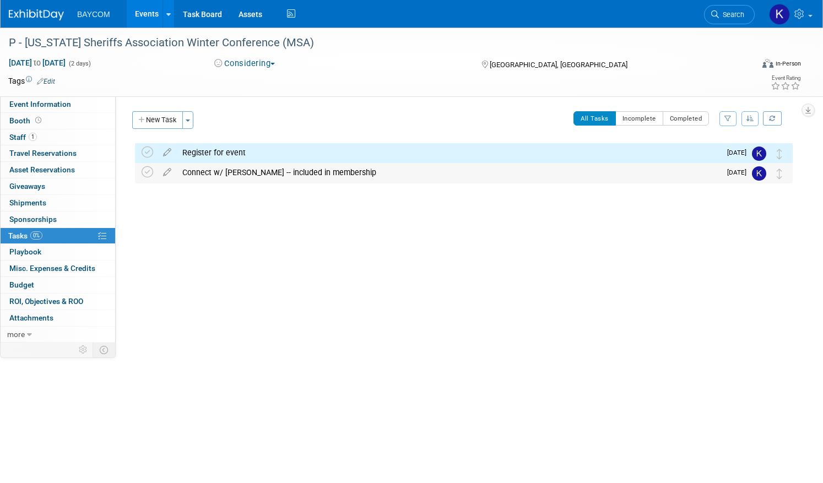
click at [211, 169] on div "Connect w/ Sam Colucci -- included in membership" at bounding box center [449, 172] width 544 height 19
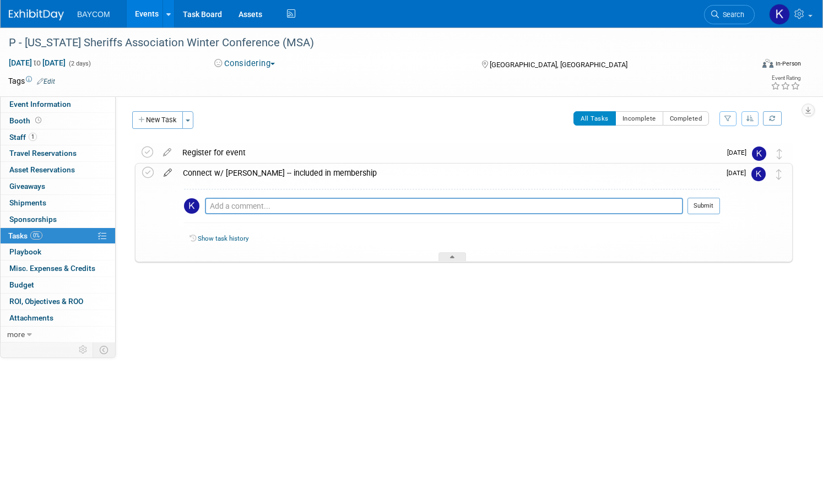
click at [169, 173] on icon at bounding box center [167, 171] width 19 height 14
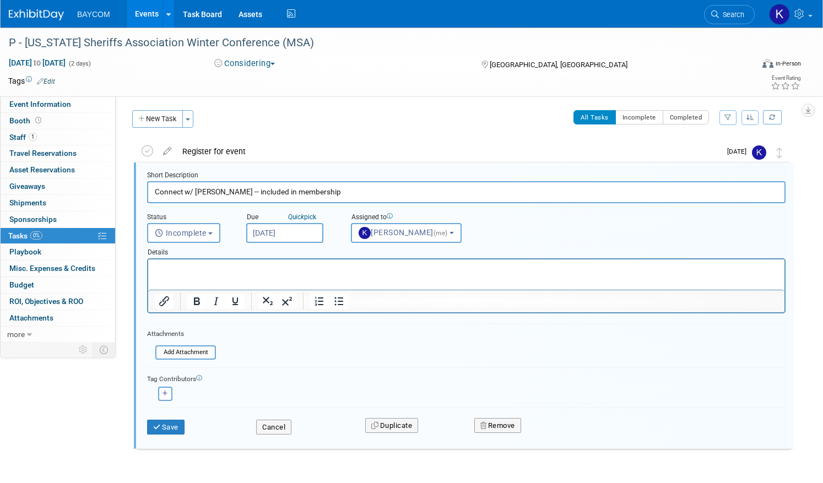
scroll to position [2, 0]
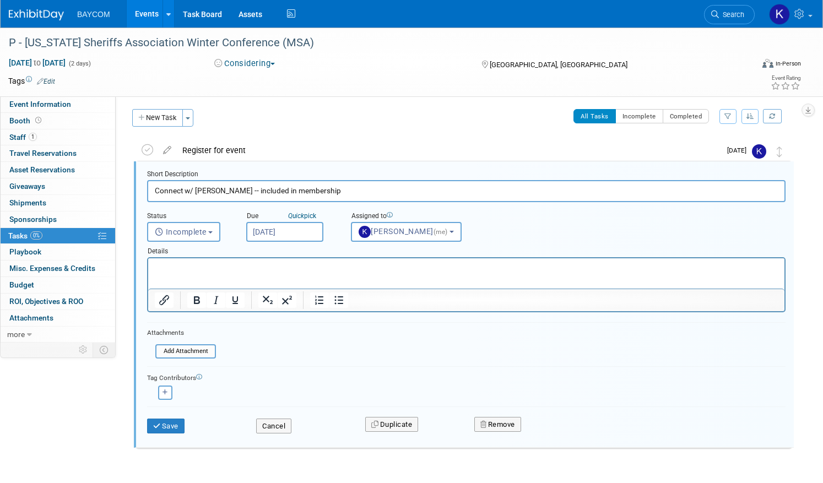
click at [275, 235] on input "Oct 1, 2025" at bounding box center [284, 232] width 77 height 20
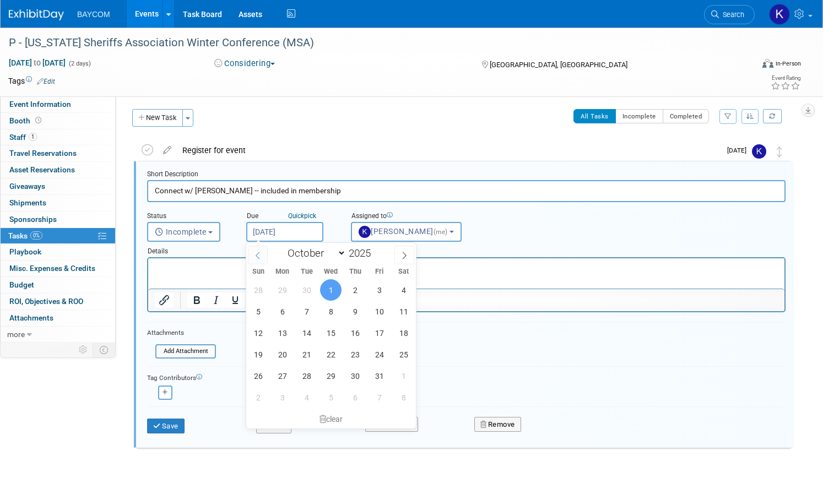
click at [257, 254] on icon at bounding box center [258, 255] width 4 height 7
select select "8"
click at [377, 288] on span "5" at bounding box center [378, 289] width 21 height 21
type input "Sep 5, 2025"
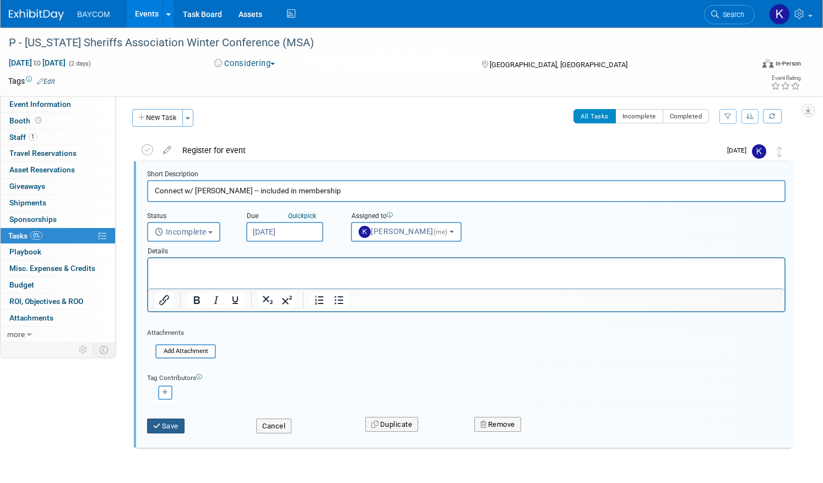
click at [165, 425] on button "Save" at bounding box center [165, 426] width 37 height 15
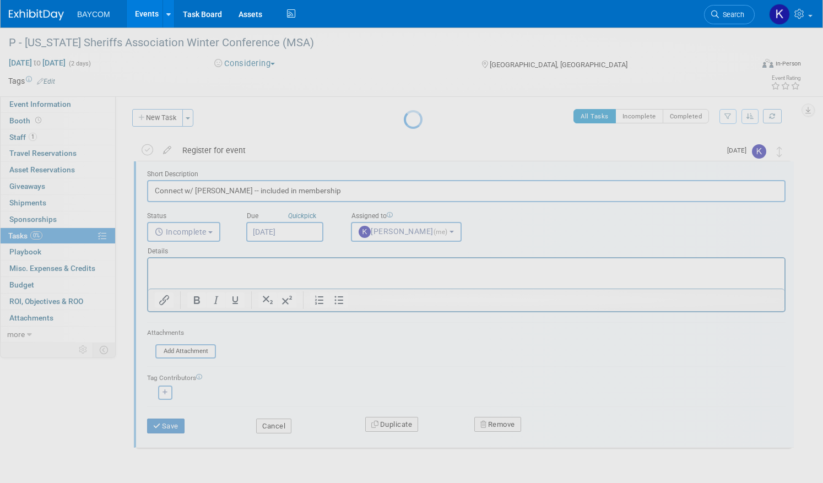
scroll to position [0, 0]
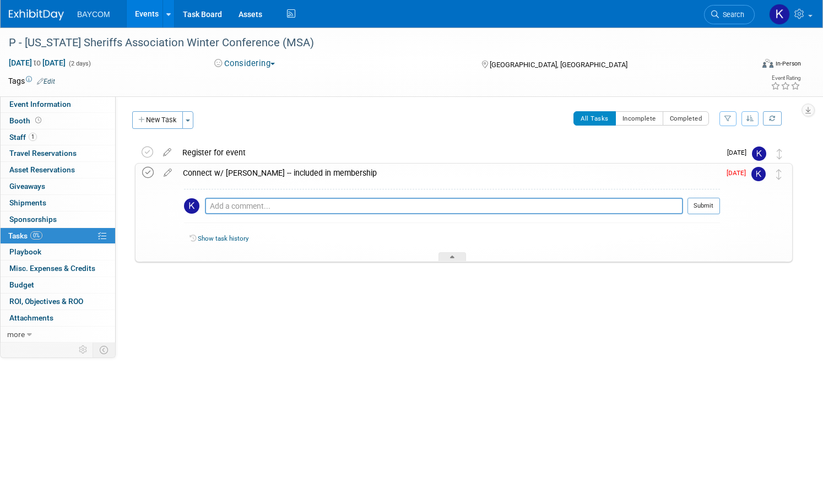
click at [147, 171] on icon at bounding box center [148, 173] width 12 height 12
drag, startPoint x: 198, startPoint y: 326, endPoint x: 108, endPoint y: 124, distance: 221.2
click at [197, 326] on div "Event Website: Edit https://www.mnsheriffs.org/sheriff-and-chief-deputy-winter …" at bounding box center [458, 219] width 685 height 246
click at [156, 117] on button "New Task" at bounding box center [157, 120] width 51 height 18
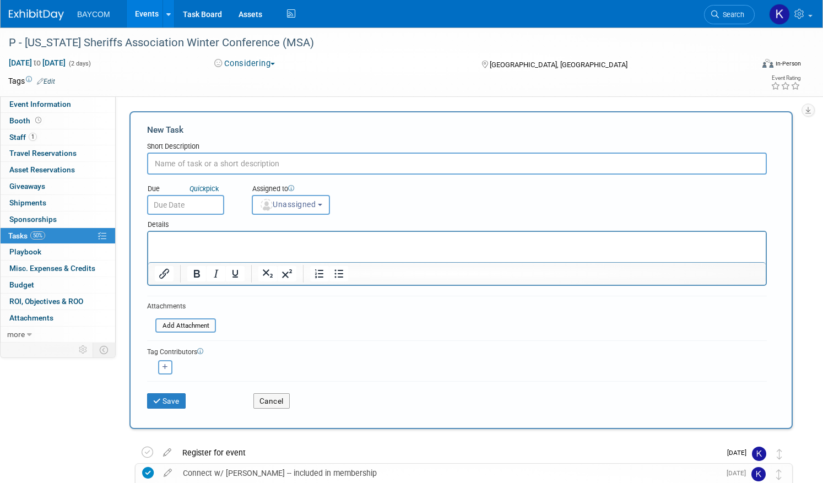
click at [32, 231] on link "50% Tasks 50%" at bounding box center [58, 236] width 115 height 16
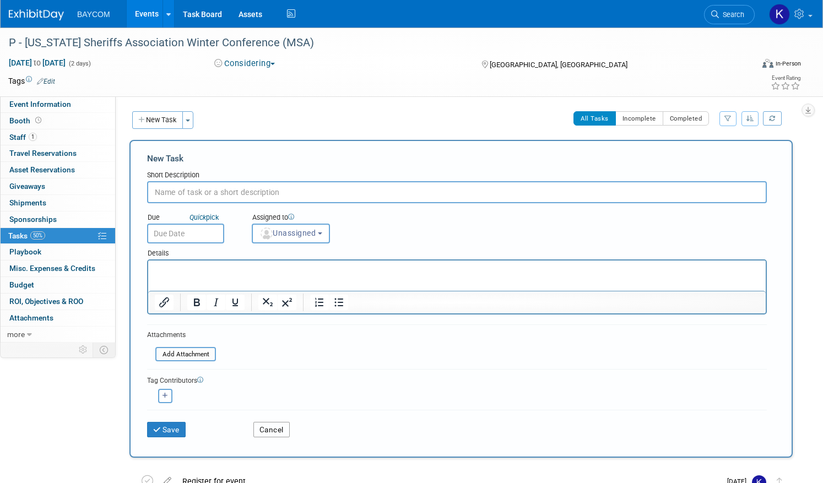
click at [283, 427] on button "Cancel" at bounding box center [271, 429] width 36 height 15
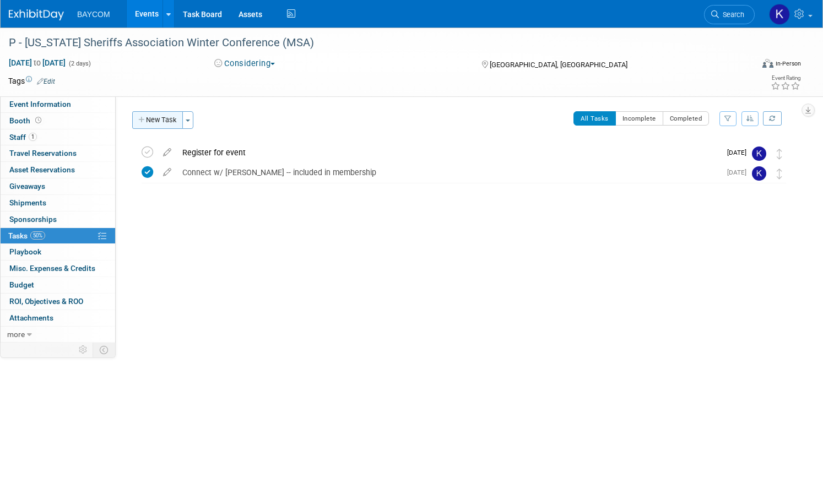
click at [173, 120] on button "New Task" at bounding box center [157, 120] width 51 height 18
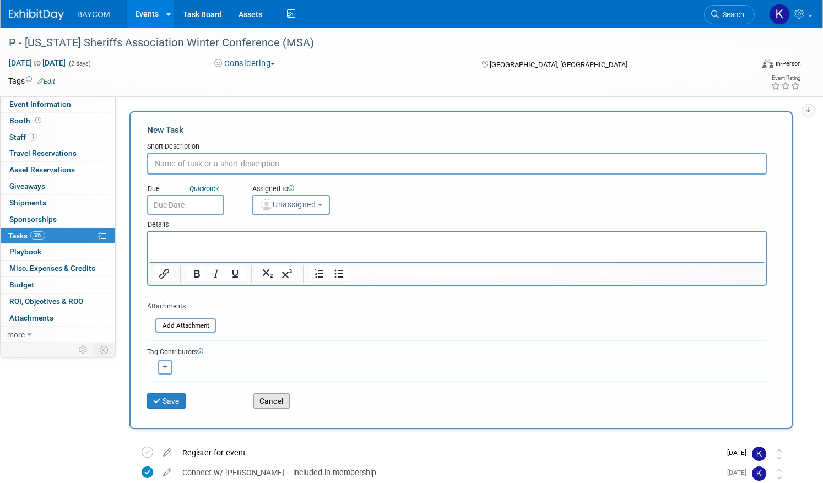
click at [264, 399] on button "Cancel" at bounding box center [271, 400] width 36 height 15
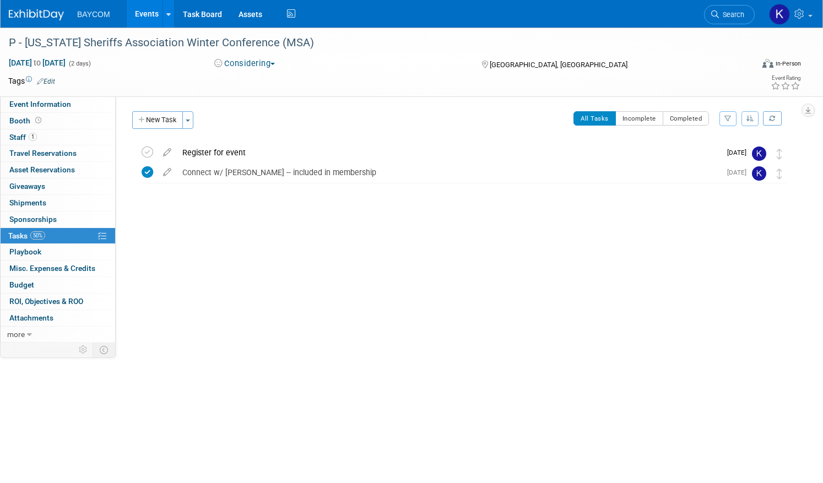
click at [140, 13] on link "Events" at bounding box center [147, 14] width 40 height 28
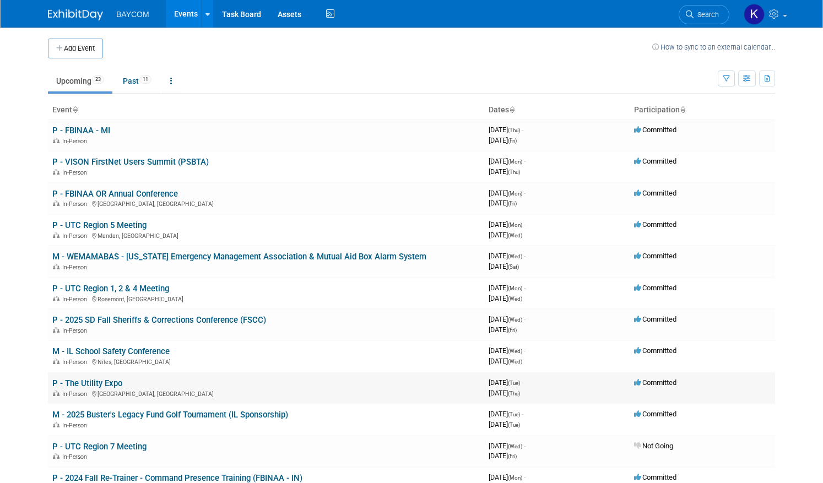
click at [88, 383] on link "P - The Utility Expo" at bounding box center [87, 383] width 70 height 10
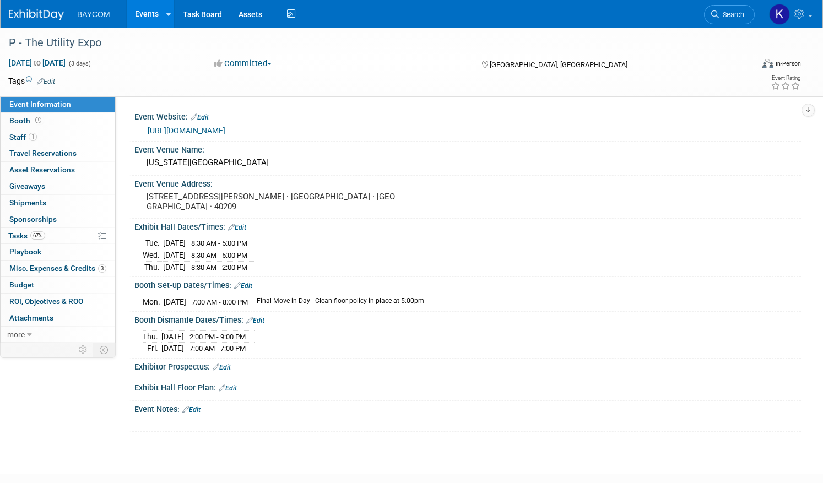
click at [225, 129] on link "[URL][DOMAIN_NAME]" at bounding box center [187, 130] width 78 height 9
click at [149, 13] on link "Events" at bounding box center [147, 14] width 40 height 28
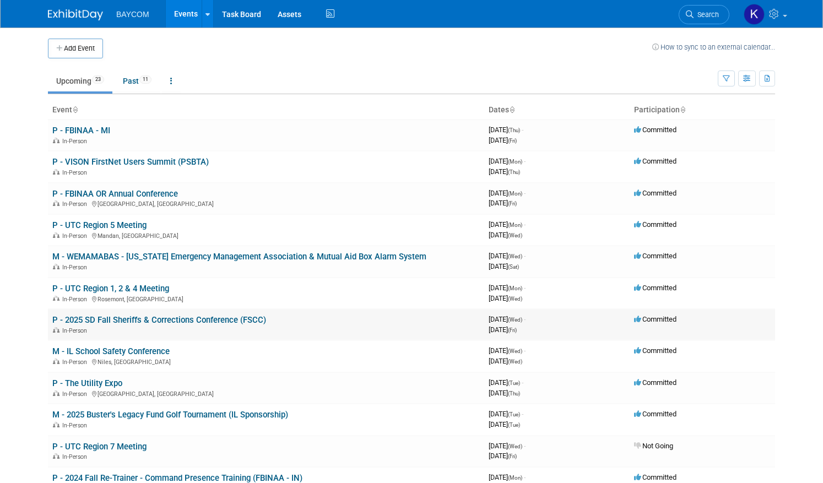
click at [208, 321] on link "P - 2025 SD Fall Sheriffs & Corrections Conference (FSCC)" at bounding box center [159, 320] width 214 height 10
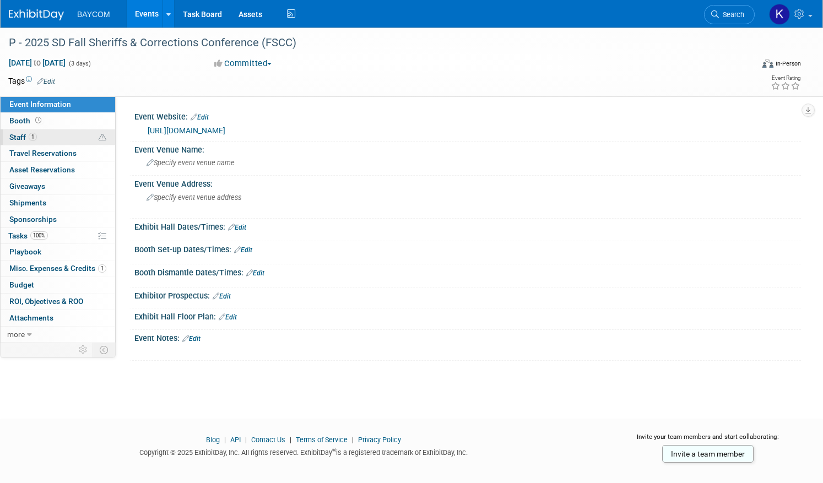
click at [80, 137] on link "1 Staff 1" at bounding box center [58, 137] width 115 height 16
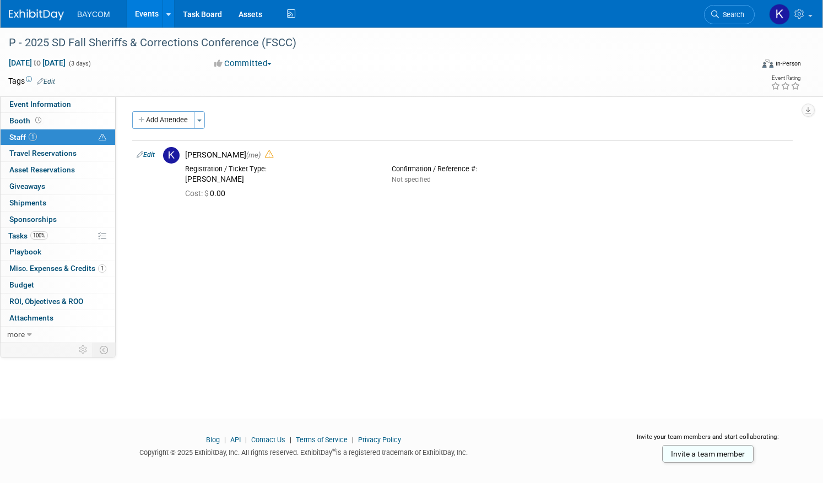
click at [144, 13] on link "Events" at bounding box center [147, 14] width 40 height 28
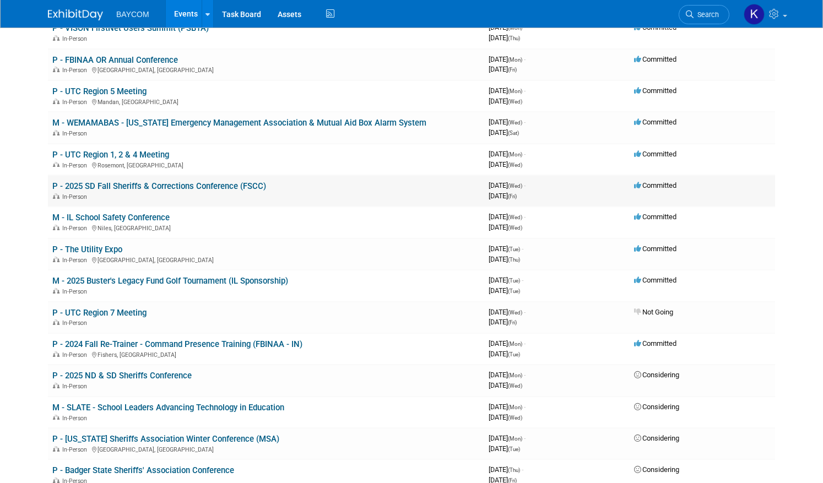
scroll to position [139, 0]
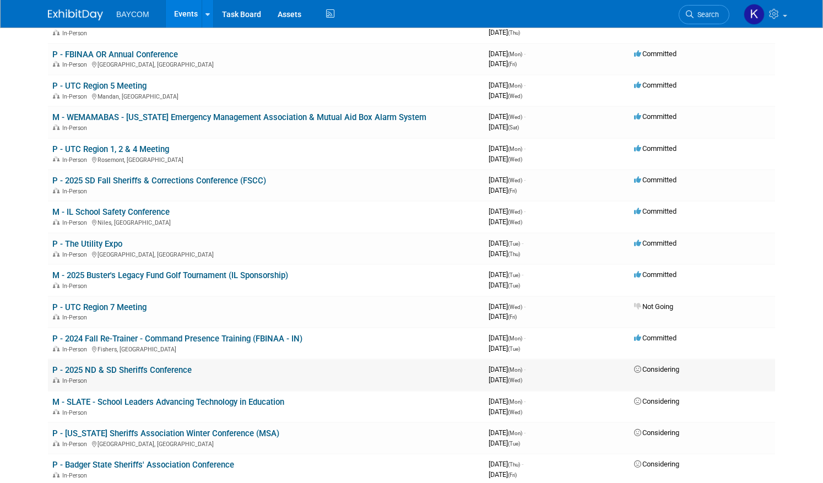
click at [144, 372] on link "P - 2025 ND & SD Sheriffs Conference" at bounding box center [121, 370] width 139 height 10
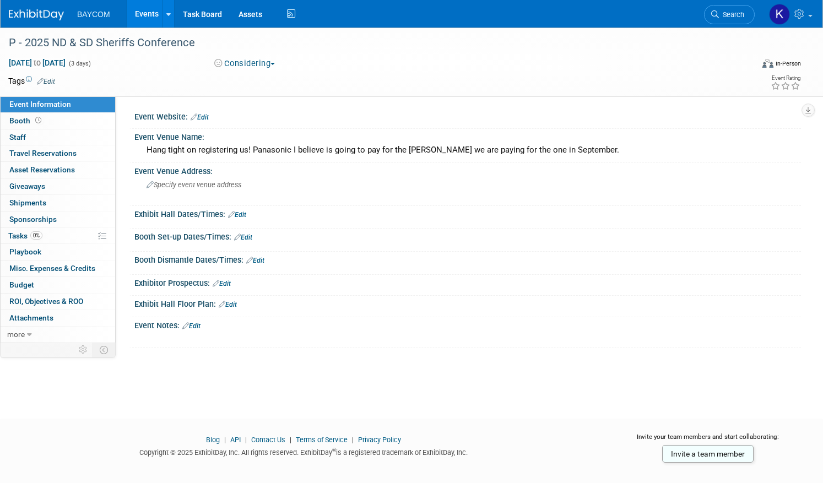
click at [142, 17] on link "Events" at bounding box center [147, 14] width 40 height 28
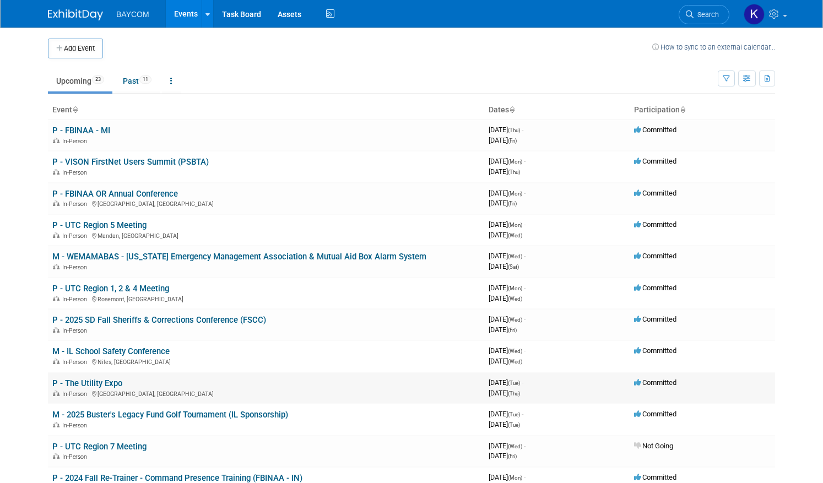
click at [105, 380] on link "P - The Utility Expo" at bounding box center [87, 383] width 70 height 10
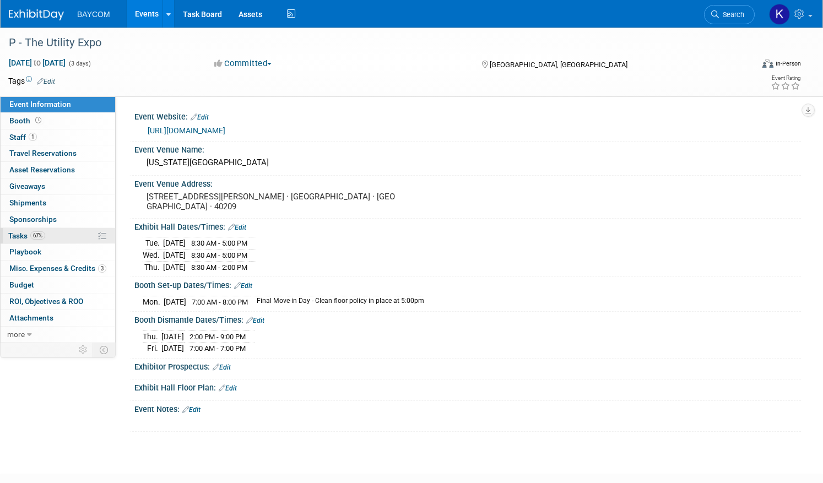
click at [41, 233] on span "67%" at bounding box center [37, 235] width 15 height 8
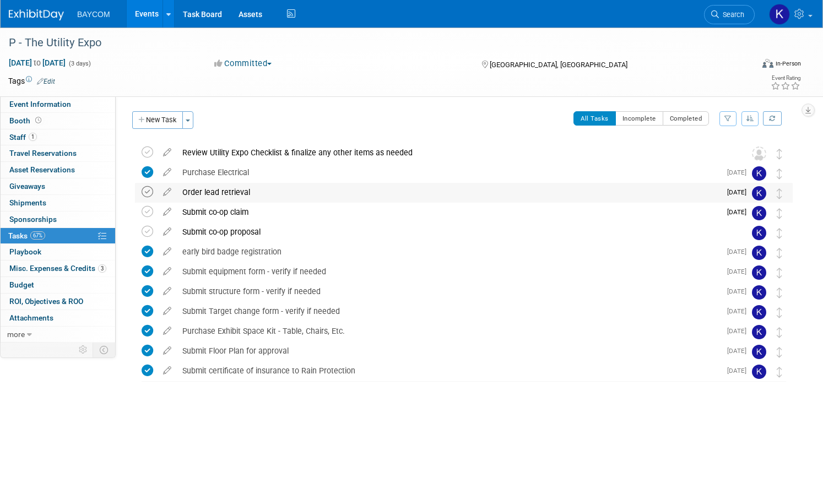
click at [147, 191] on icon at bounding box center [148, 192] width 12 height 12
click at [159, 112] on button "New Task" at bounding box center [157, 120] width 51 height 18
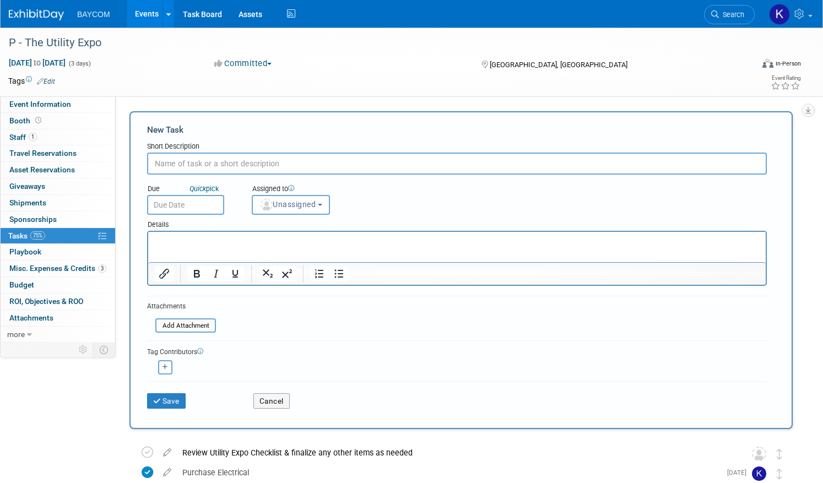
type input "Y"
type input "Updated COI from Shannon"
click at [186, 198] on input "text" at bounding box center [185, 205] width 77 height 20
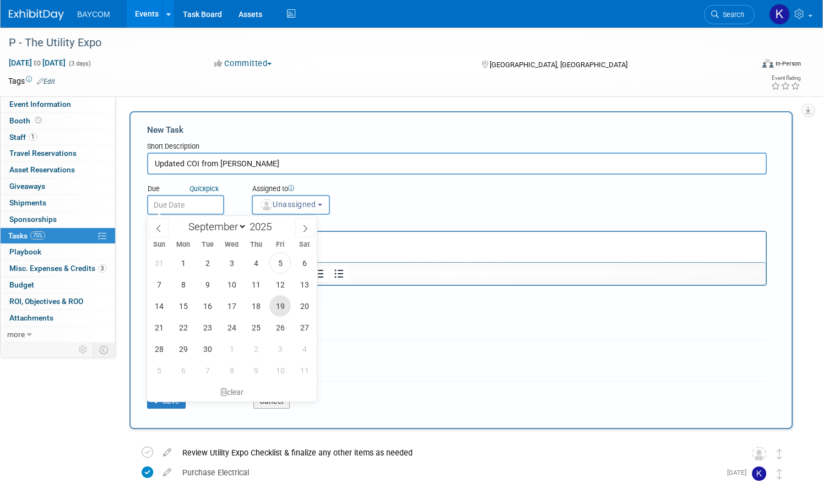
click at [281, 306] on span "19" at bounding box center [279, 305] width 21 height 21
type input "Sep 19, 2025"
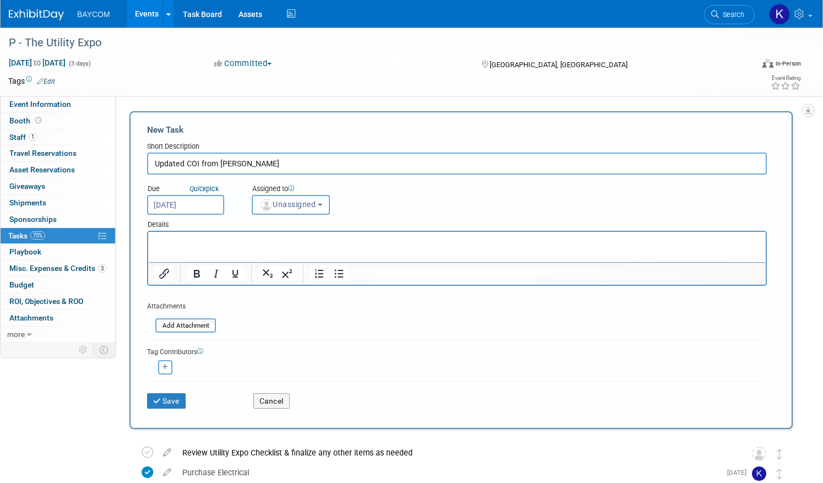
click at [300, 207] on span "Unassigned" at bounding box center [287, 204] width 56 height 9
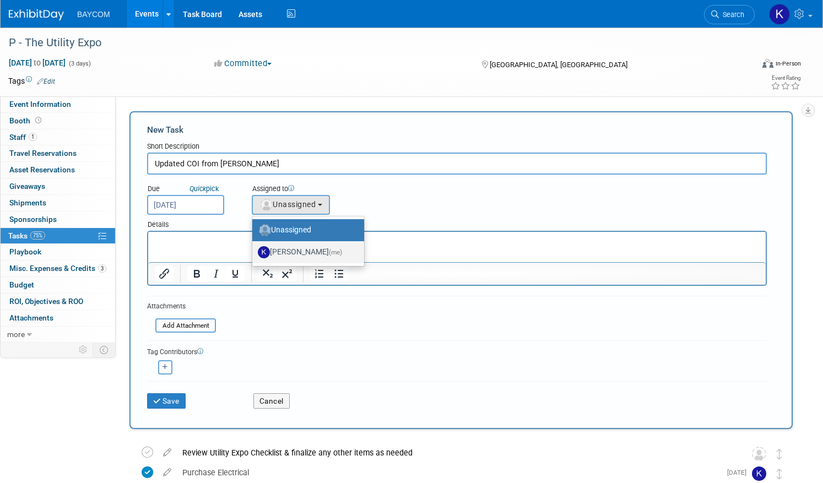
click at [293, 245] on label "Kayla Novak (me)" at bounding box center [305, 252] width 95 height 18
click at [254, 247] on input "Kayla Novak (me)" at bounding box center [250, 250] width 7 height 7
select select "3010db7d-870e-43c4-8fb8-0ef80b953965"
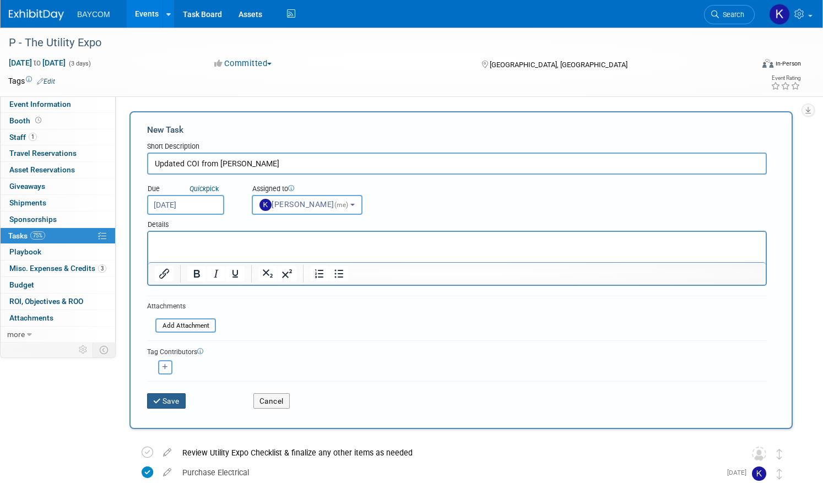
click at [169, 405] on button "Save" at bounding box center [166, 400] width 39 height 15
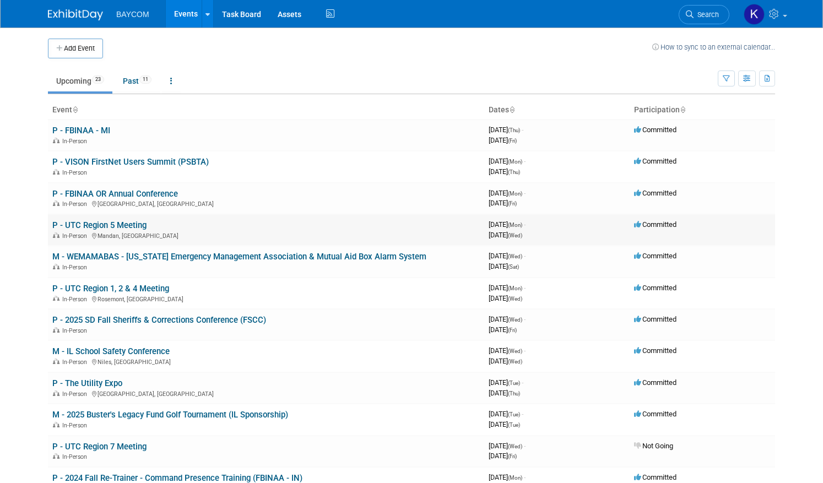
click at [115, 224] on link "P - UTC Region 5 Meeting" at bounding box center [99, 225] width 94 height 10
